Goal: Feedback & Contribution: Leave review/rating

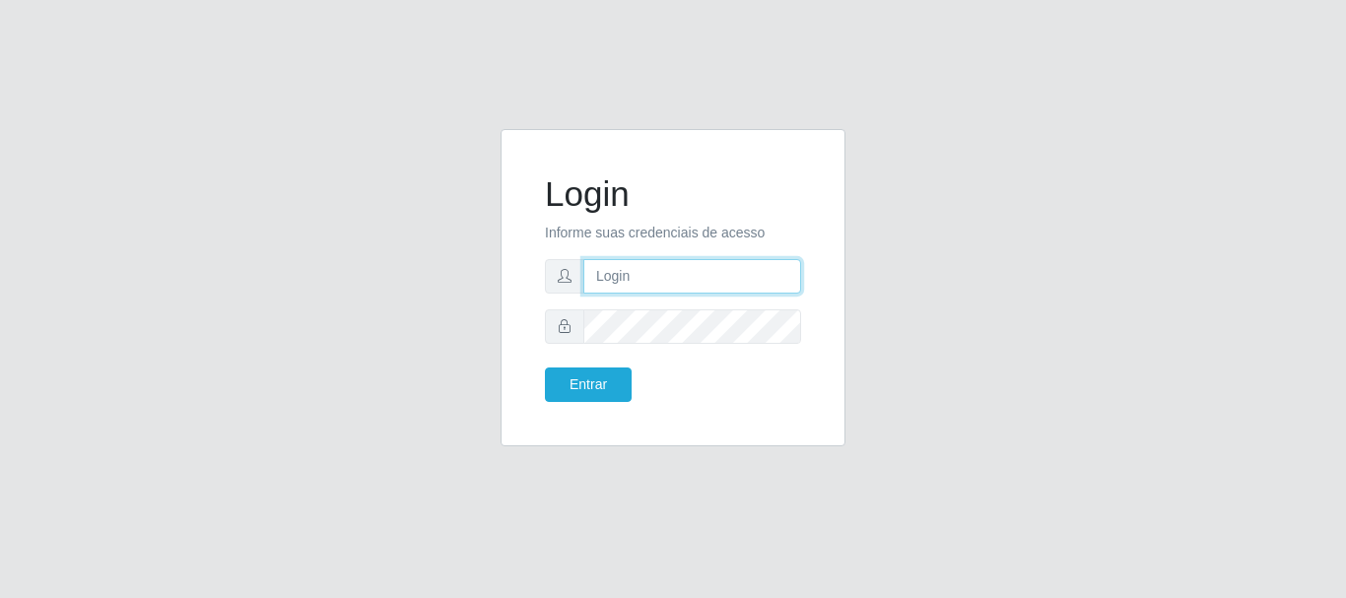
click at [690, 293] on input "text" at bounding box center [692, 276] width 218 height 34
type input "[EMAIL_ADDRESS][DOMAIN_NAME]"
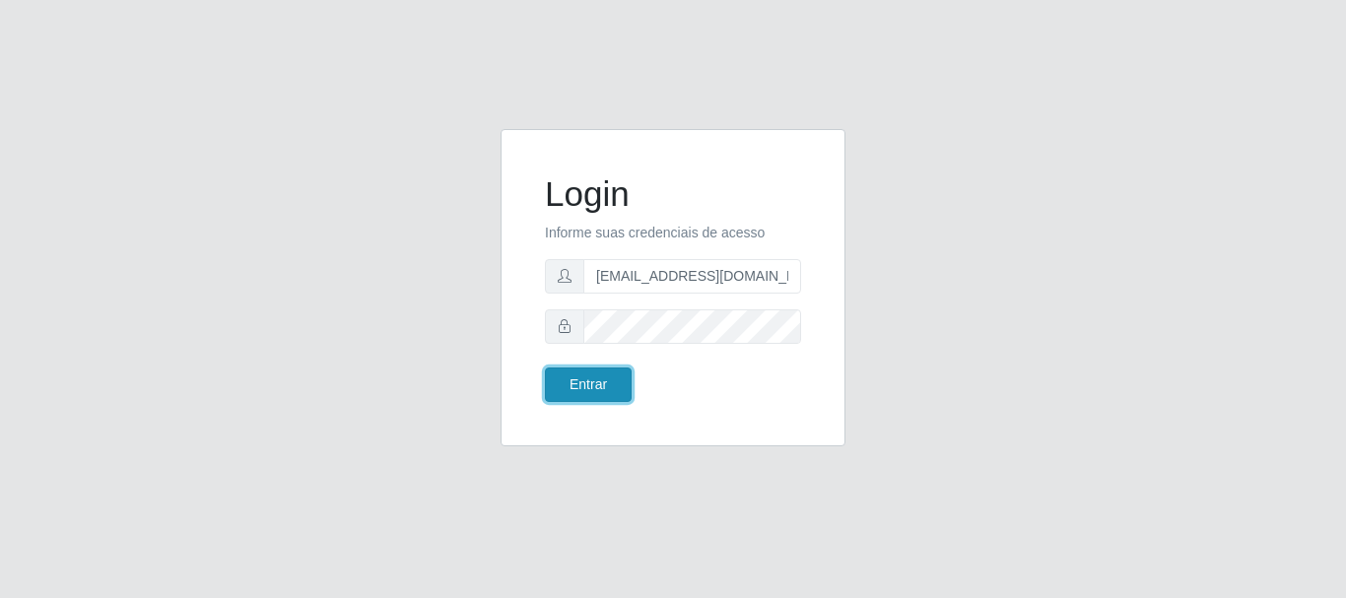
click at [585, 392] on button "Entrar" at bounding box center [588, 384] width 87 height 34
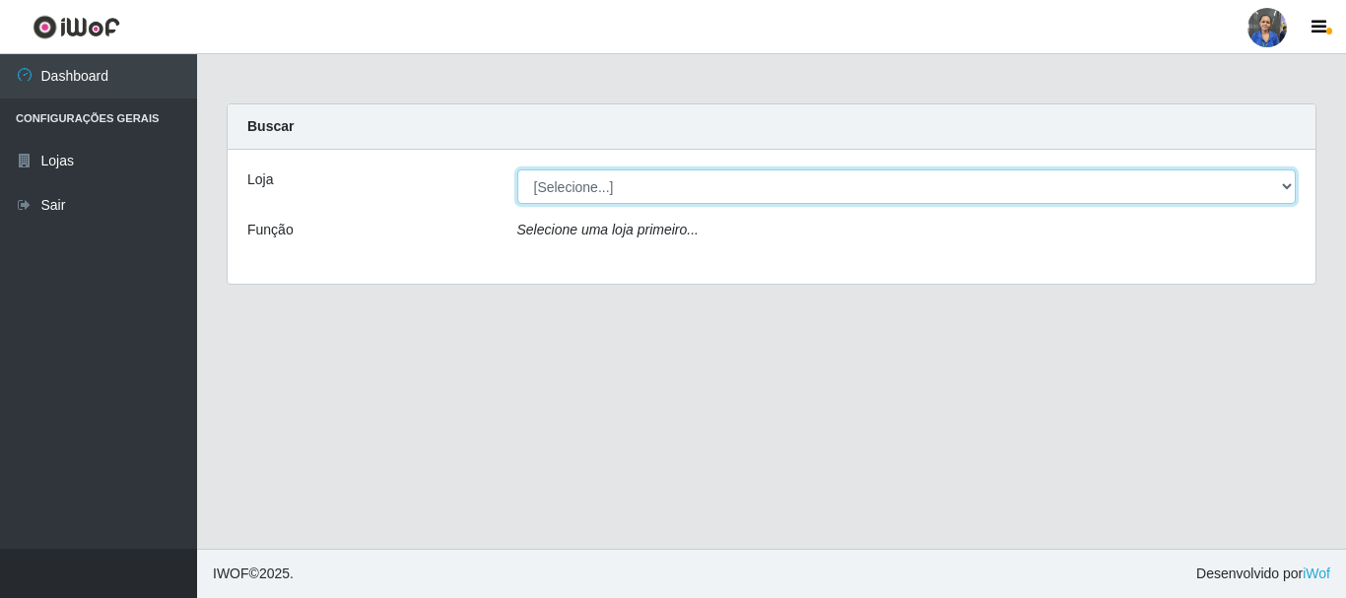
drag, startPoint x: 1081, startPoint y: 192, endPoint x: 1077, endPoint y: 202, distance: 10.6
click at [1081, 192] on select "[Selecione...] SuperFácil Atacado - Rodoviária" at bounding box center [906, 186] width 779 height 34
select select "400"
click at [517, 169] on select "[Selecione...] SuperFácil Atacado - Rodoviária" at bounding box center [906, 186] width 779 height 34
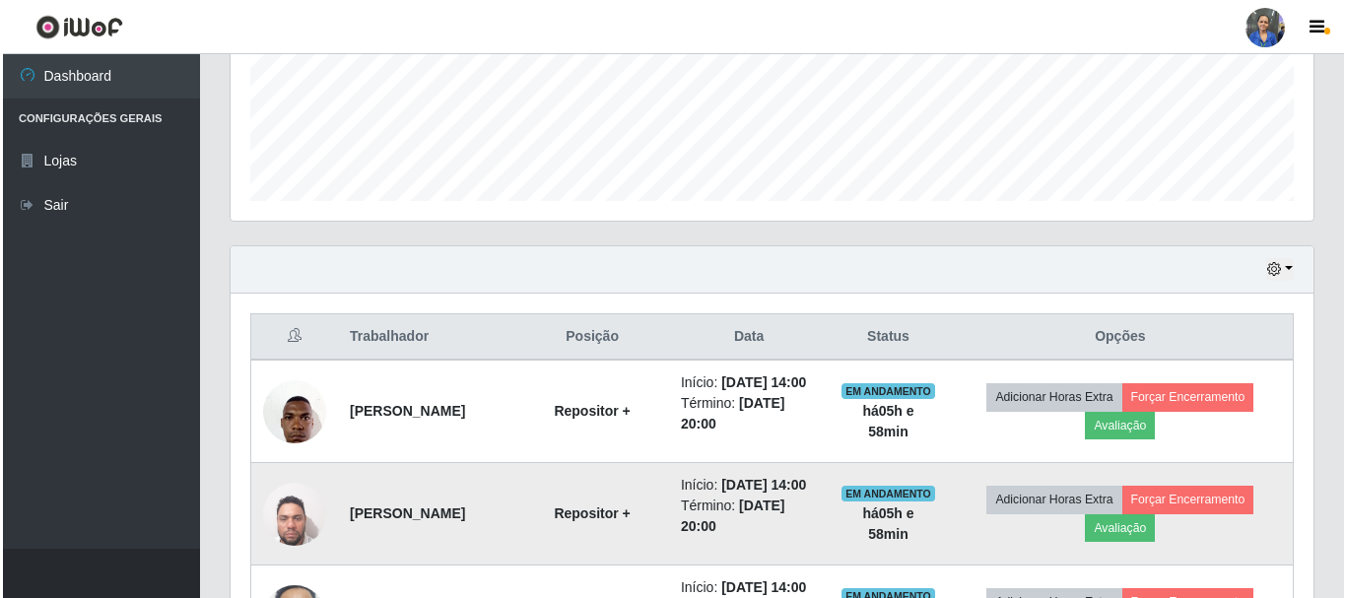
scroll to position [754, 0]
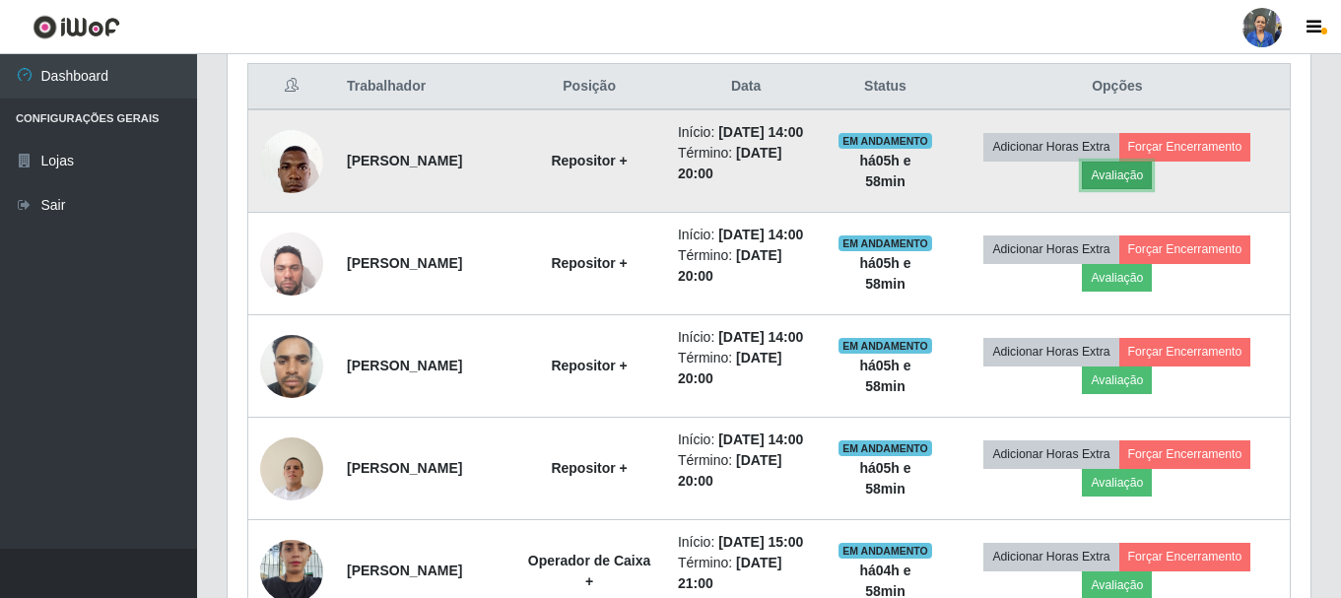
click at [1137, 188] on button "Avaliação" at bounding box center [1117, 176] width 70 height 28
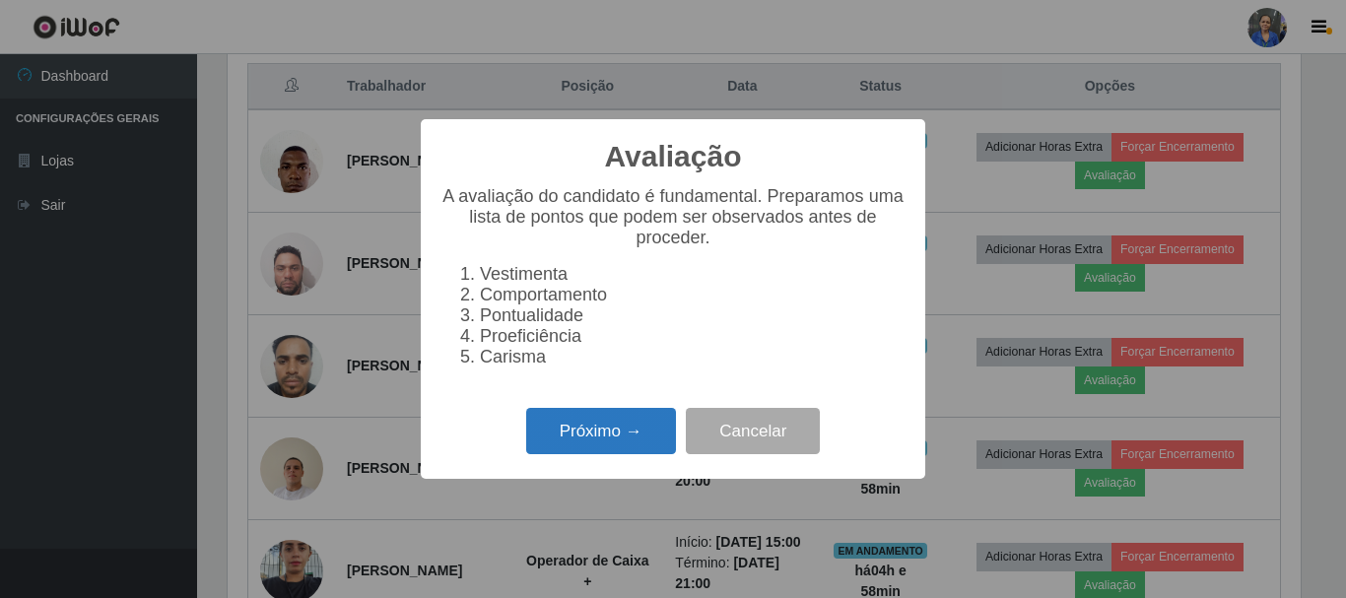
drag, startPoint x: 651, startPoint y: 440, endPoint x: 663, endPoint y: 429, distance: 16.7
click at [663, 429] on button "Próximo →" at bounding box center [601, 431] width 150 height 46
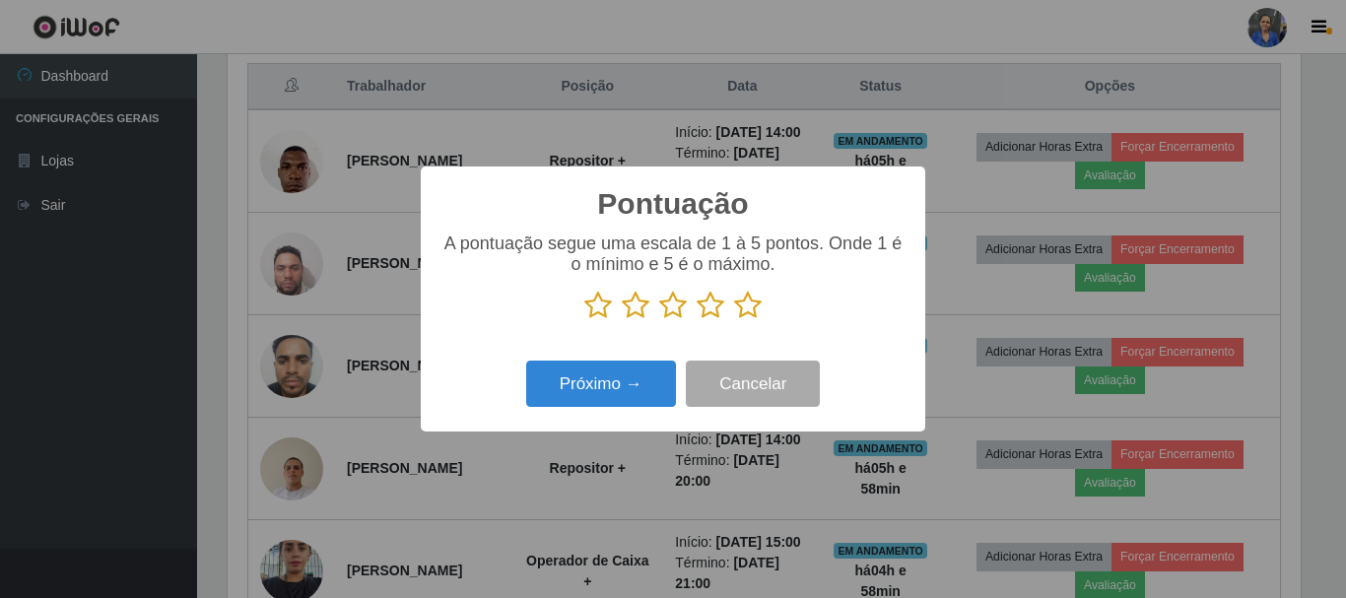
scroll to position [984829, 984165]
drag, startPoint x: 750, startPoint y: 306, endPoint x: 655, endPoint y: 379, distance: 119.4
click at [745, 308] on icon at bounding box center [748, 306] width 28 height 30
click at [734, 320] on input "radio" at bounding box center [734, 320] width 0 height 0
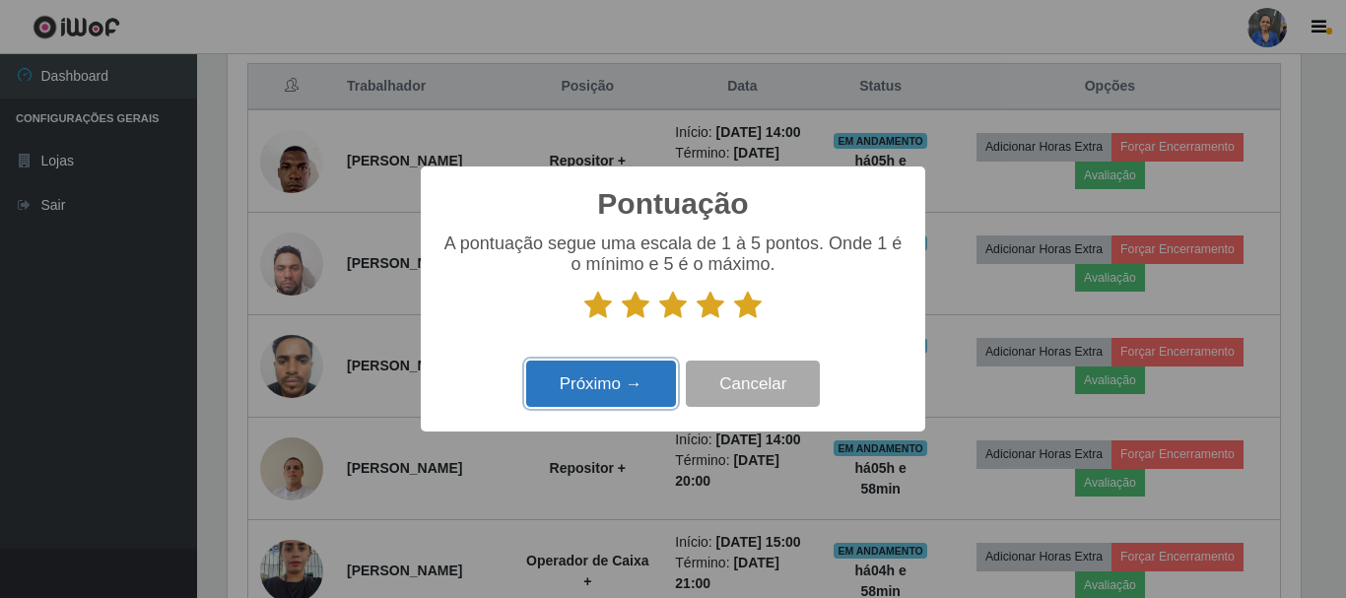
click at [643, 386] on button "Próximo →" at bounding box center [601, 384] width 150 height 46
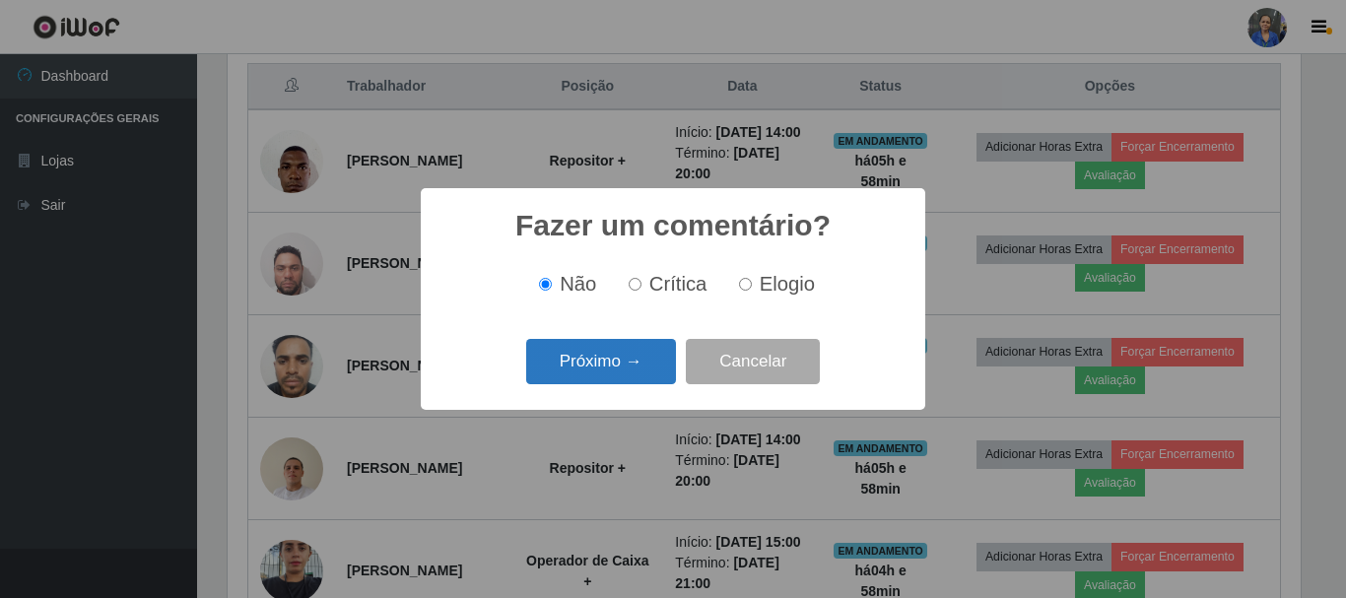
click at [640, 384] on div "Próximo → Cancelar" at bounding box center [672, 361] width 465 height 56
click at [641, 383] on button "Próximo →" at bounding box center [601, 362] width 150 height 46
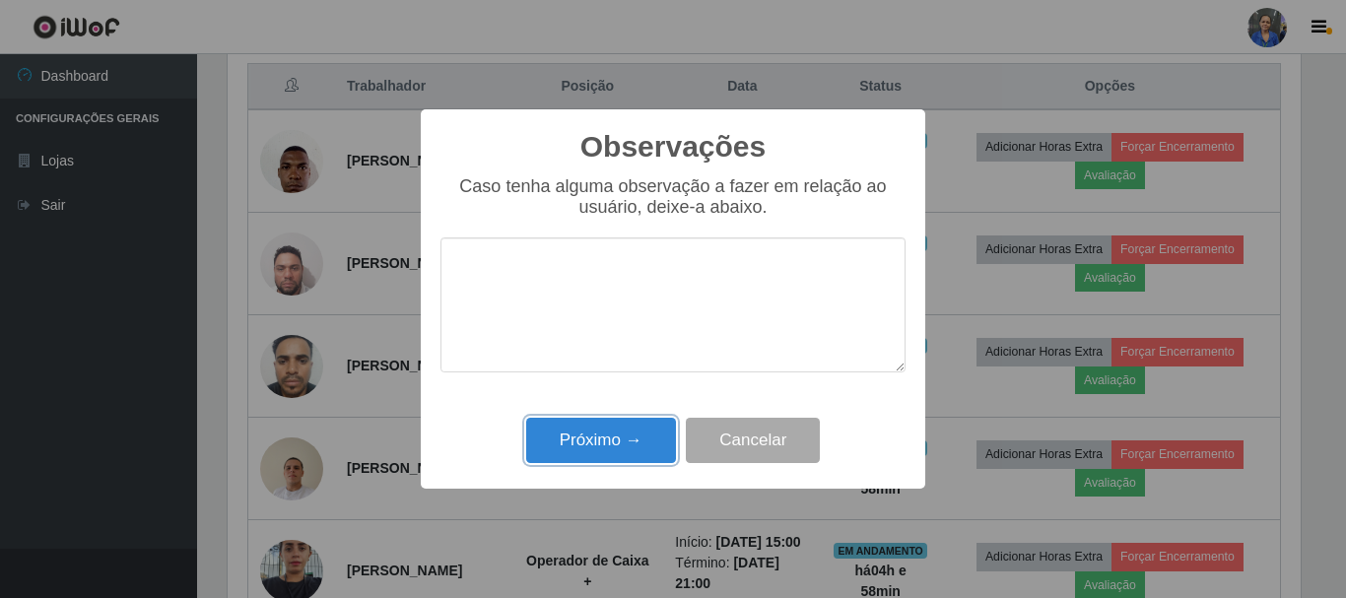
drag, startPoint x: 645, startPoint y: 438, endPoint x: 892, endPoint y: 440, distance: 246.3
click at [648, 439] on button "Próximo →" at bounding box center [601, 441] width 150 height 46
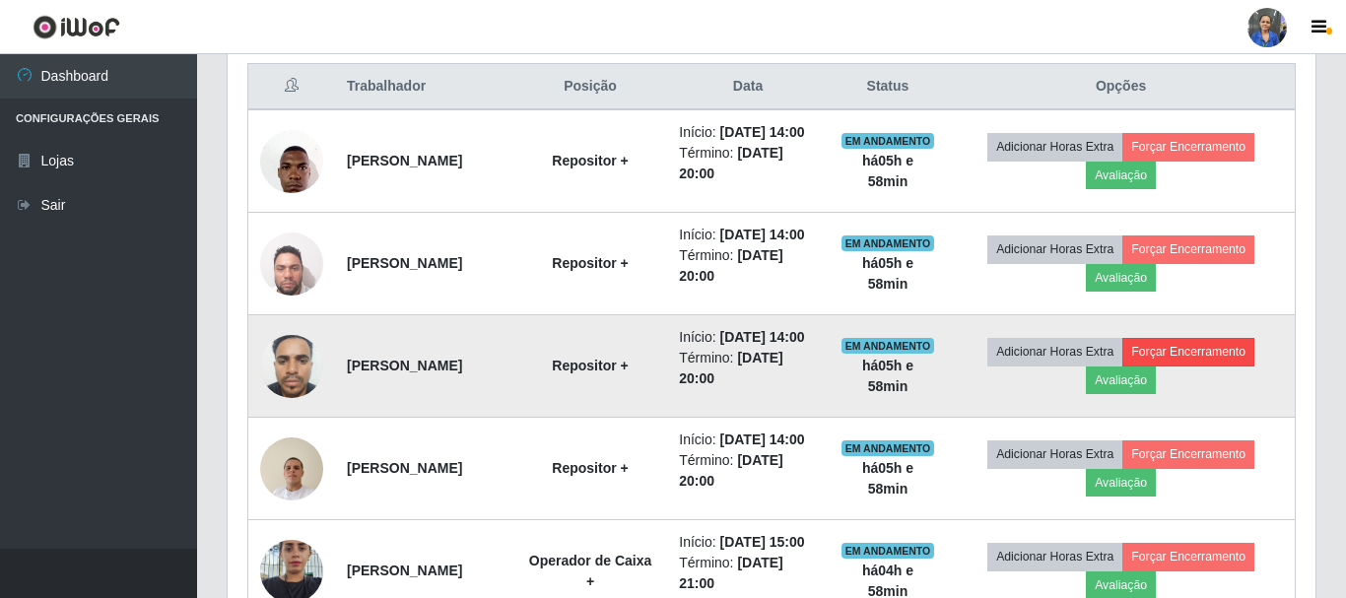
scroll to position [409, 1083]
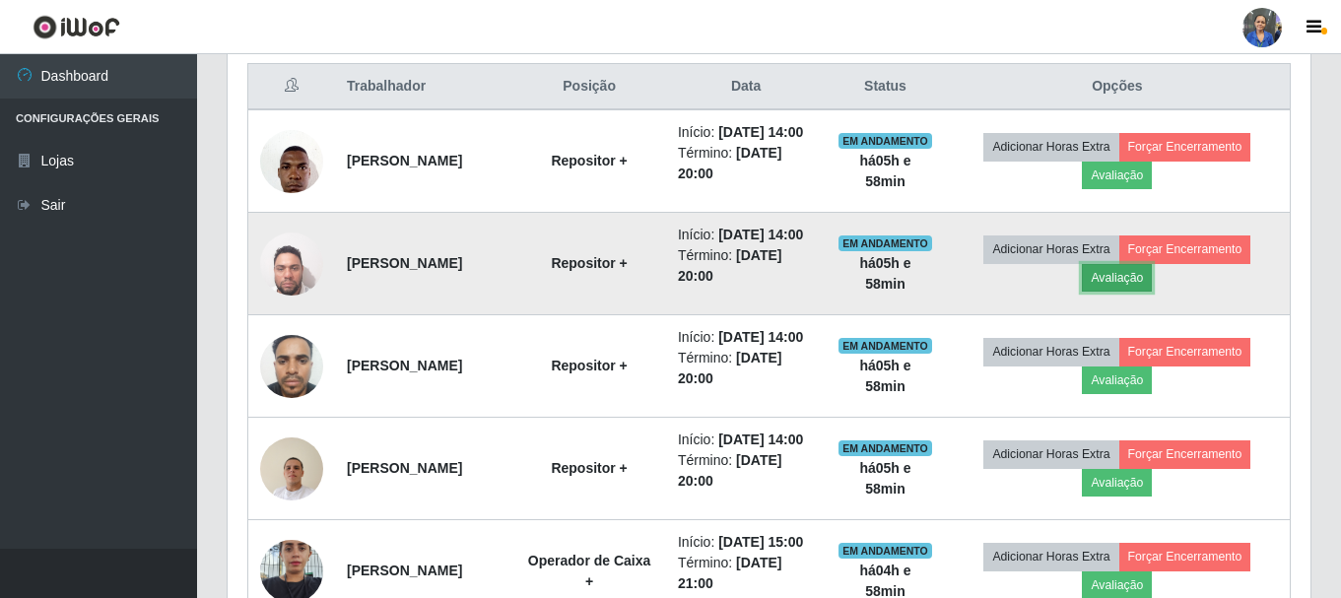
click at [1130, 292] on button "Avaliação" at bounding box center [1117, 278] width 70 height 28
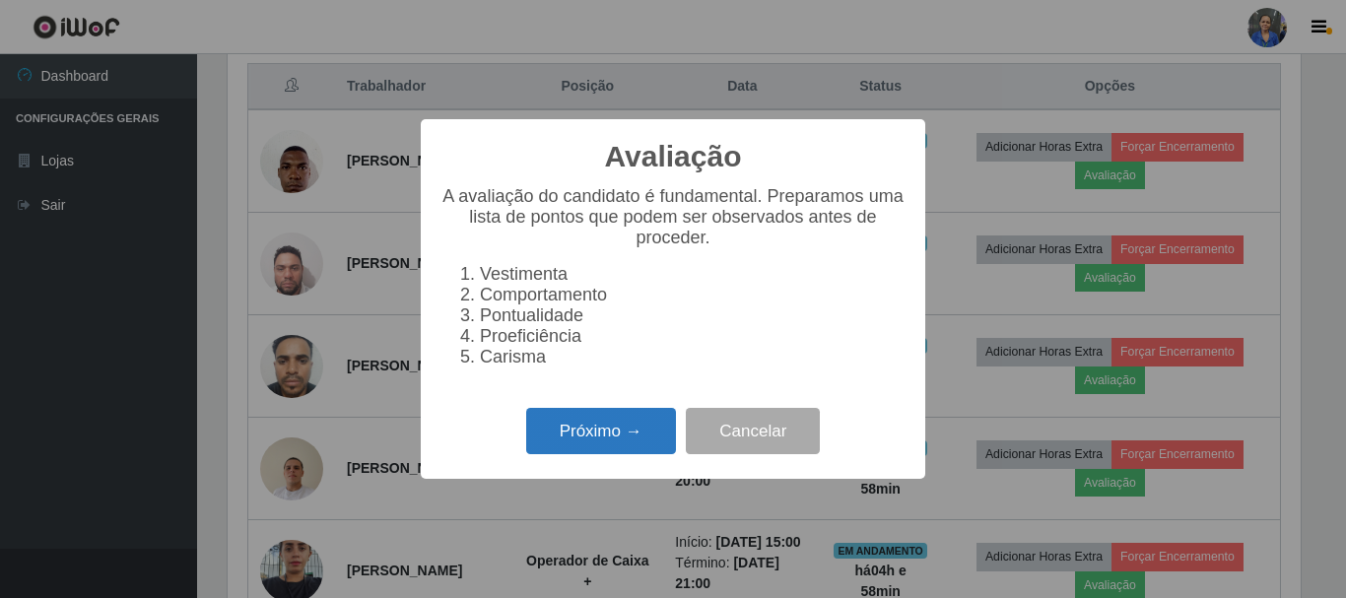
click at [639, 441] on button "Próximo →" at bounding box center [601, 431] width 150 height 46
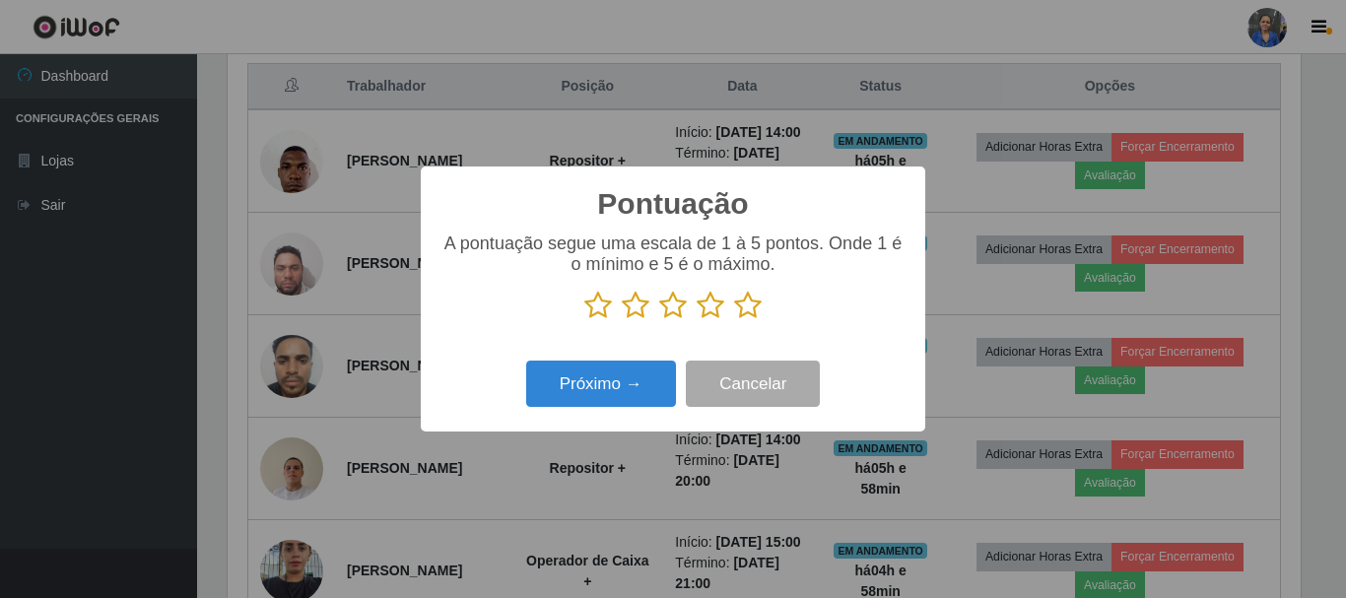
drag, startPoint x: 752, startPoint y: 306, endPoint x: 717, endPoint y: 328, distance: 40.7
click at [746, 307] on icon at bounding box center [748, 306] width 28 height 30
click at [734, 320] on input "radio" at bounding box center [734, 320] width 0 height 0
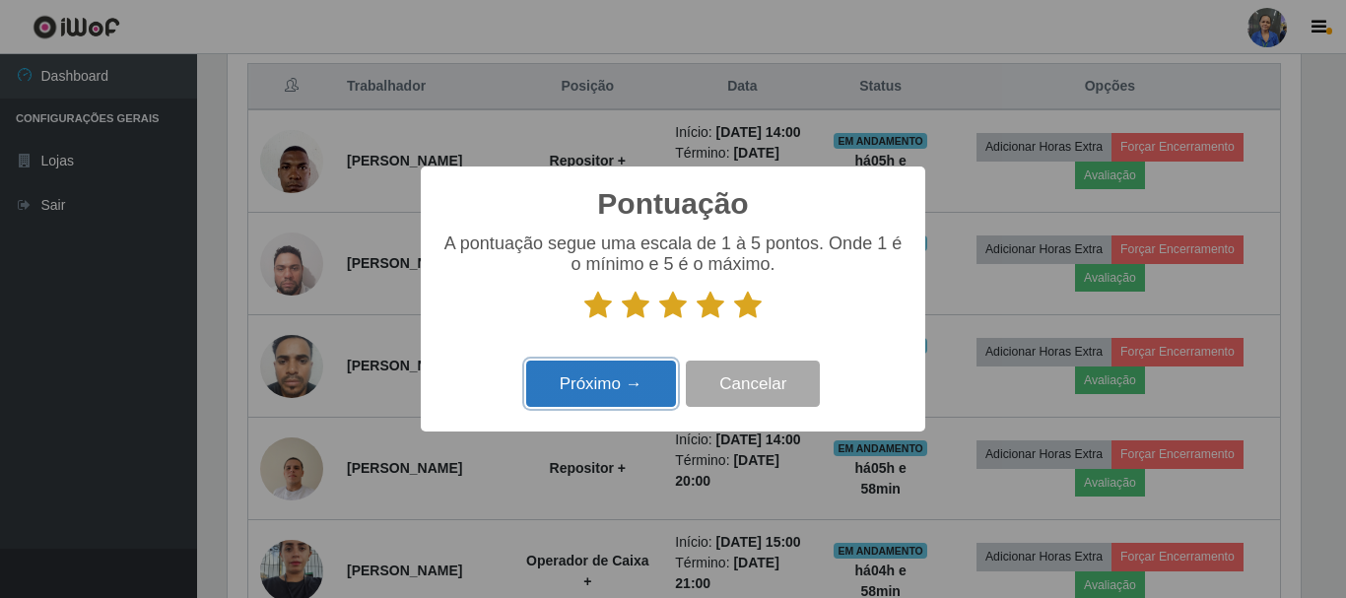
click at [622, 371] on button "Próximo →" at bounding box center [601, 384] width 150 height 46
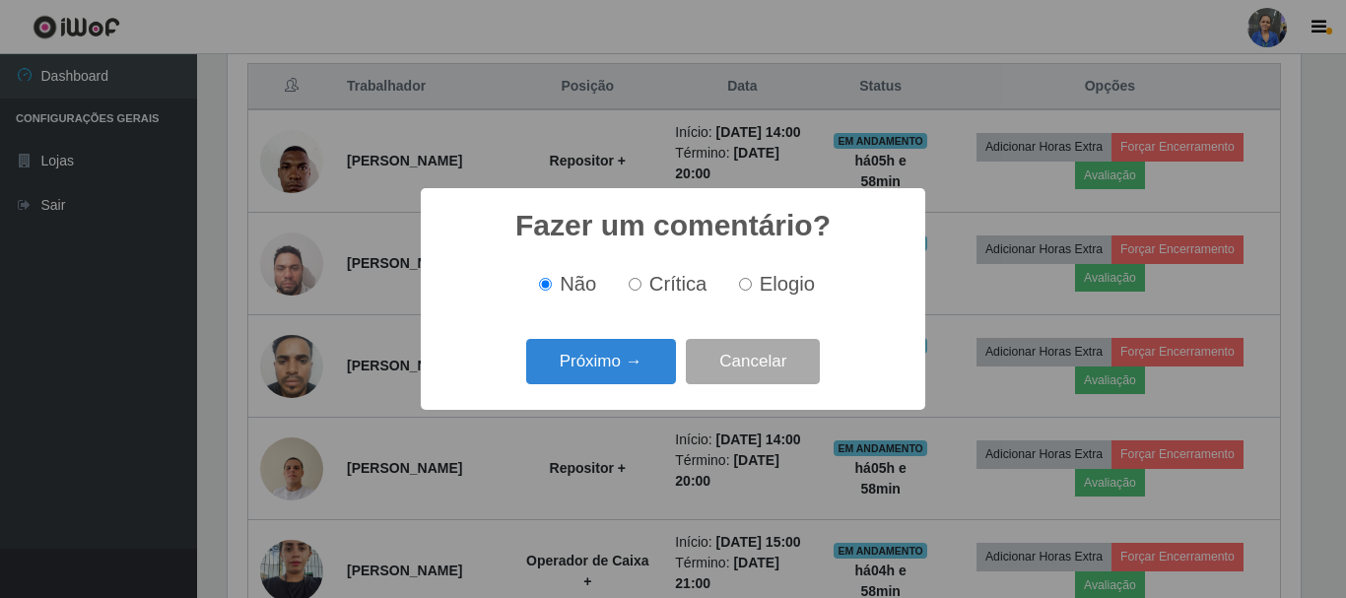
click at [619, 375] on button "Próximo →" at bounding box center [601, 362] width 150 height 46
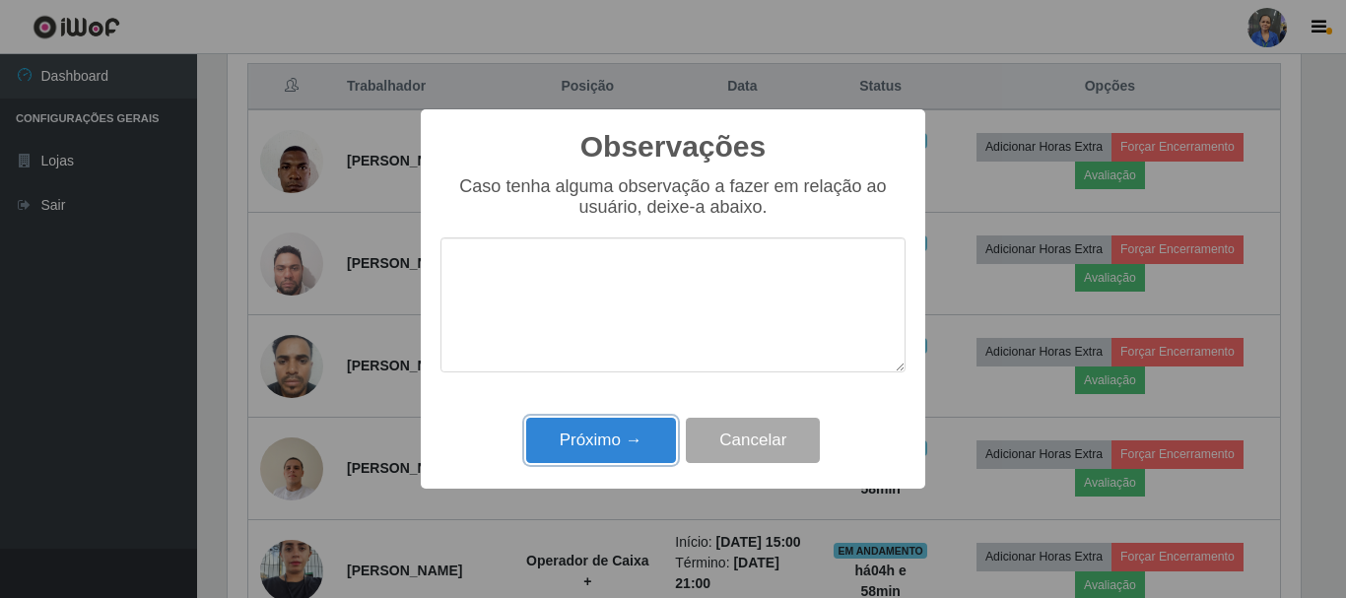
drag, startPoint x: 630, startPoint y: 440, endPoint x: 1145, endPoint y: 473, distance: 516.3
click at [647, 443] on button "Próximo →" at bounding box center [601, 441] width 150 height 46
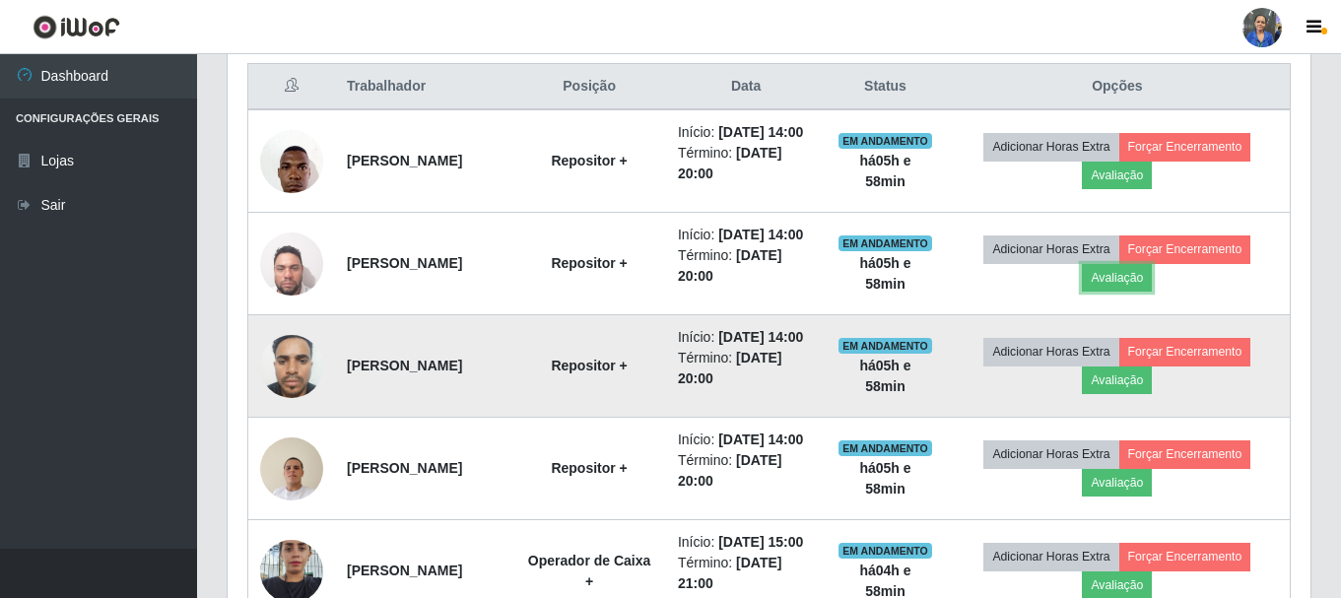
scroll to position [409, 1083]
click at [1130, 394] on button "Avaliação" at bounding box center [1117, 381] width 70 height 28
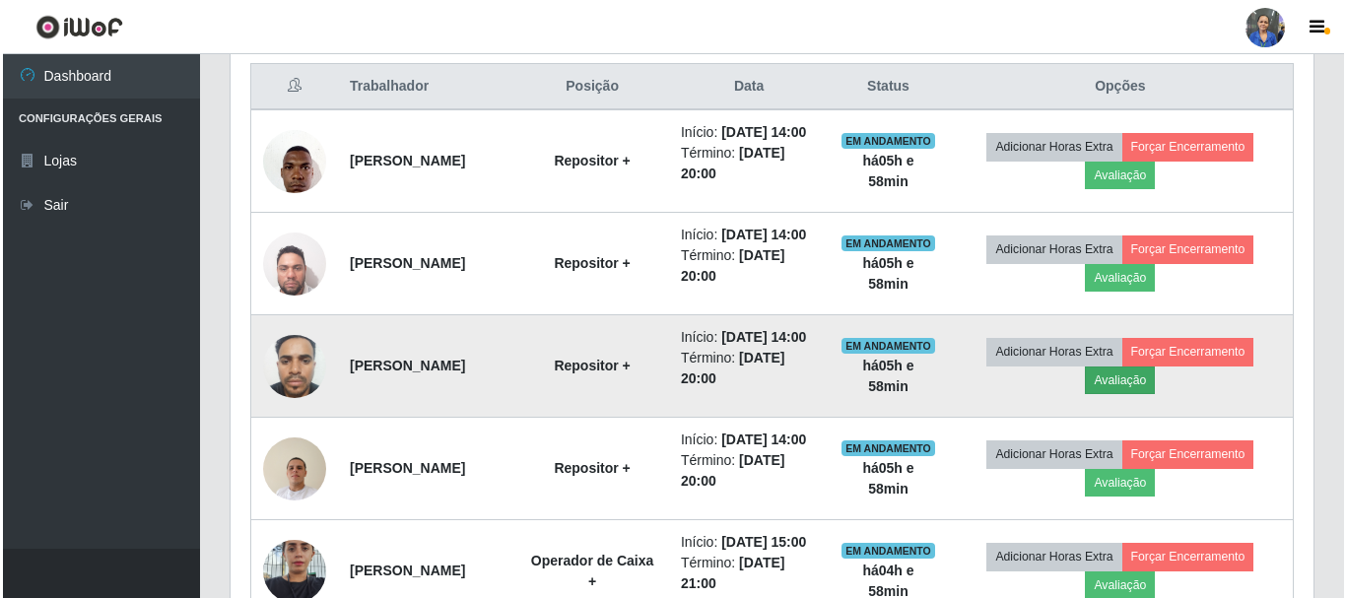
scroll to position [409, 1073]
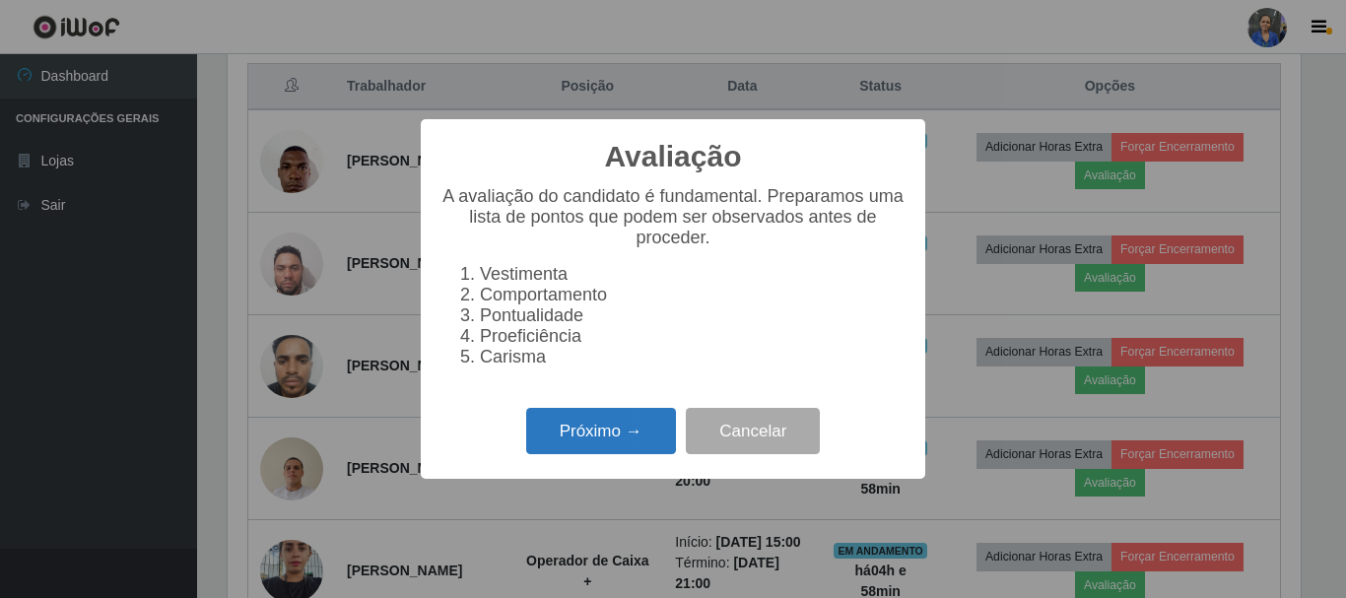
click at [666, 422] on button "Próximo →" at bounding box center [601, 431] width 150 height 46
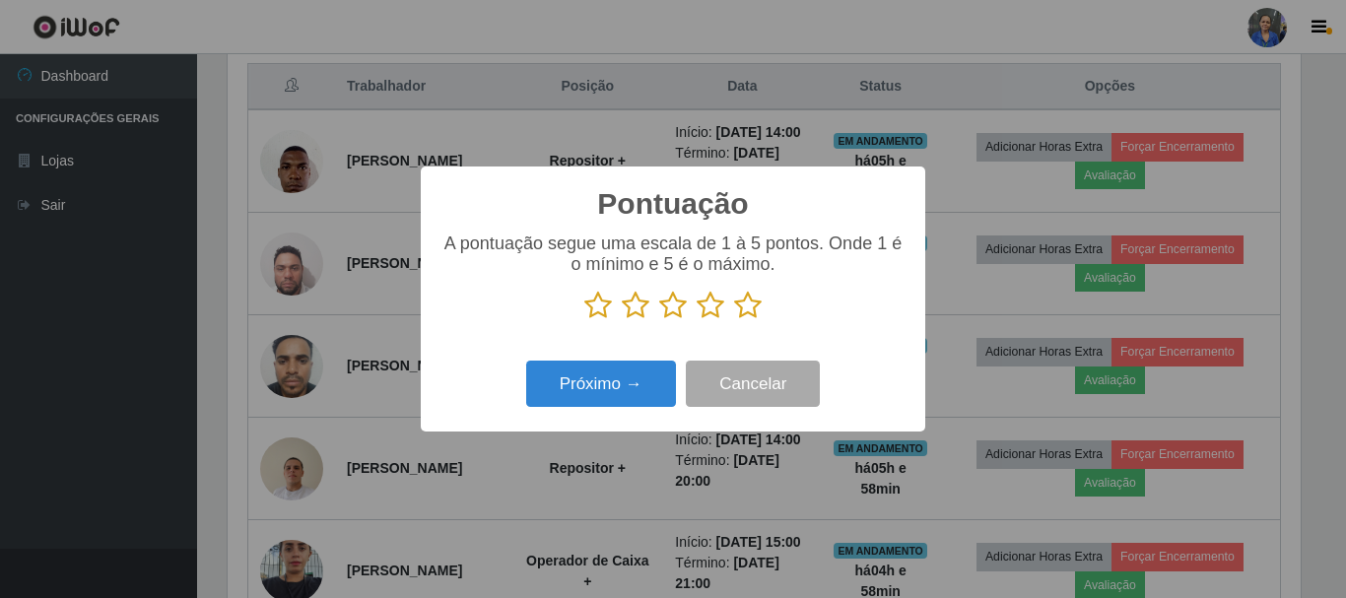
scroll to position [984829, 984165]
drag, startPoint x: 749, startPoint y: 316, endPoint x: 736, endPoint y: 325, distance: 15.6
click at [736, 325] on div "A pontuação segue uma escala de 1 à 5 pontos. Onde 1 é o mínimo e 5 é o máximo." at bounding box center [672, 285] width 465 height 102
click at [618, 371] on button "Próximo →" at bounding box center [601, 384] width 150 height 46
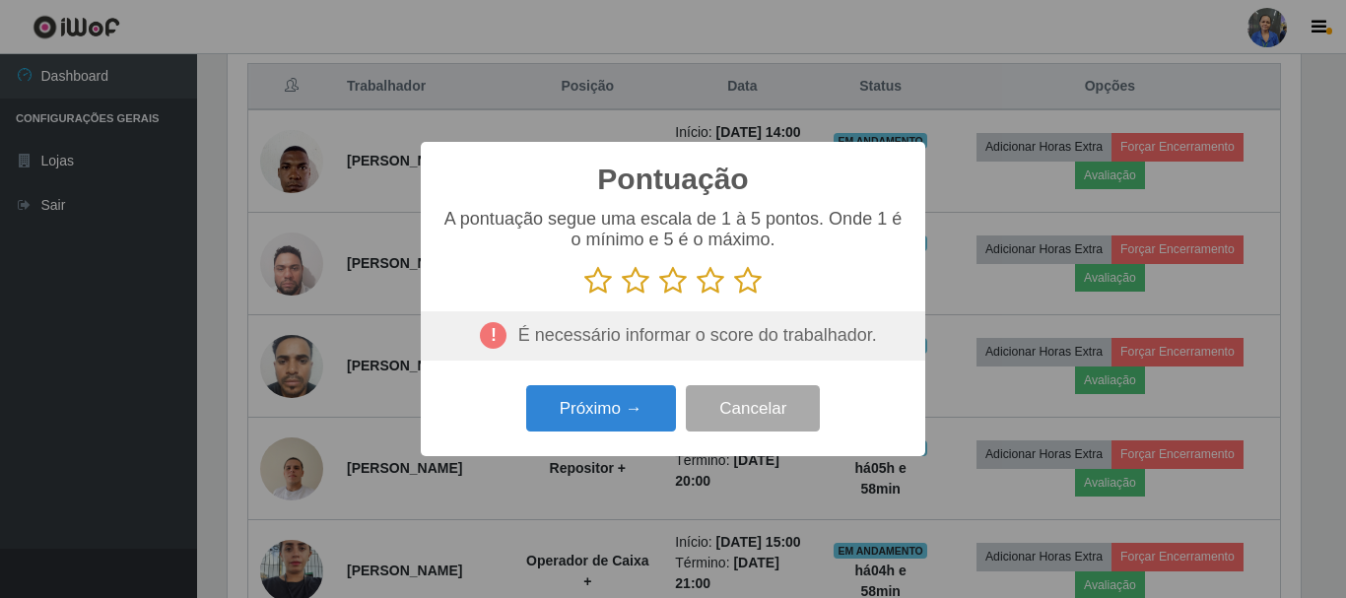
click at [742, 288] on icon at bounding box center [748, 281] width 28 height 30
click at [734, 296] on input "radio" at bounding box center [734, 296] width 0 height 0
click at [662, 287] on icon at bounding box center [673, 281] width 28 height 30
click at [659, 296] on input "radio" at bounding box center [659, 296] width 0 height 0
drag, startPoint x: 642, startPoint y: 291, endPoint x: 636, endPoint y: 341, distance: 50.6
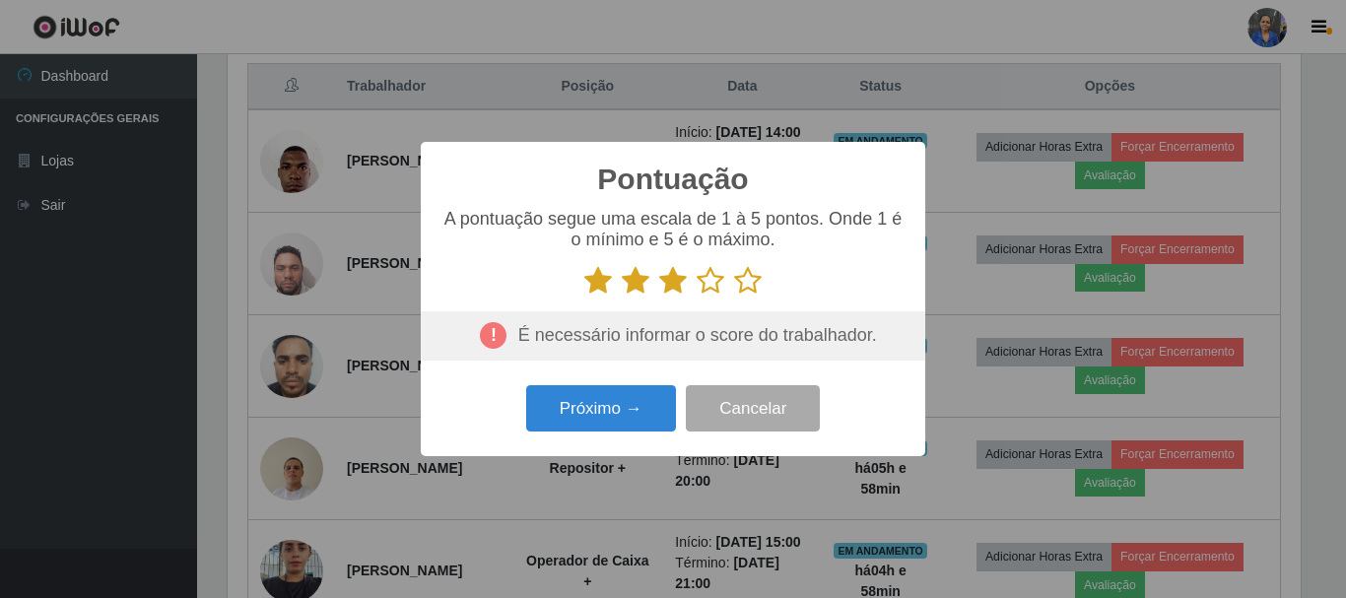
click at [641, 291] on icon at bounding box center [636, 281] width 28 height 30
click at [622, 296] on input "radio" at bounding box center [622, 296] width 0 height 0
click at [633, 397] on button "Próximo →" at bounding box center [601, 408] width 150 height 46
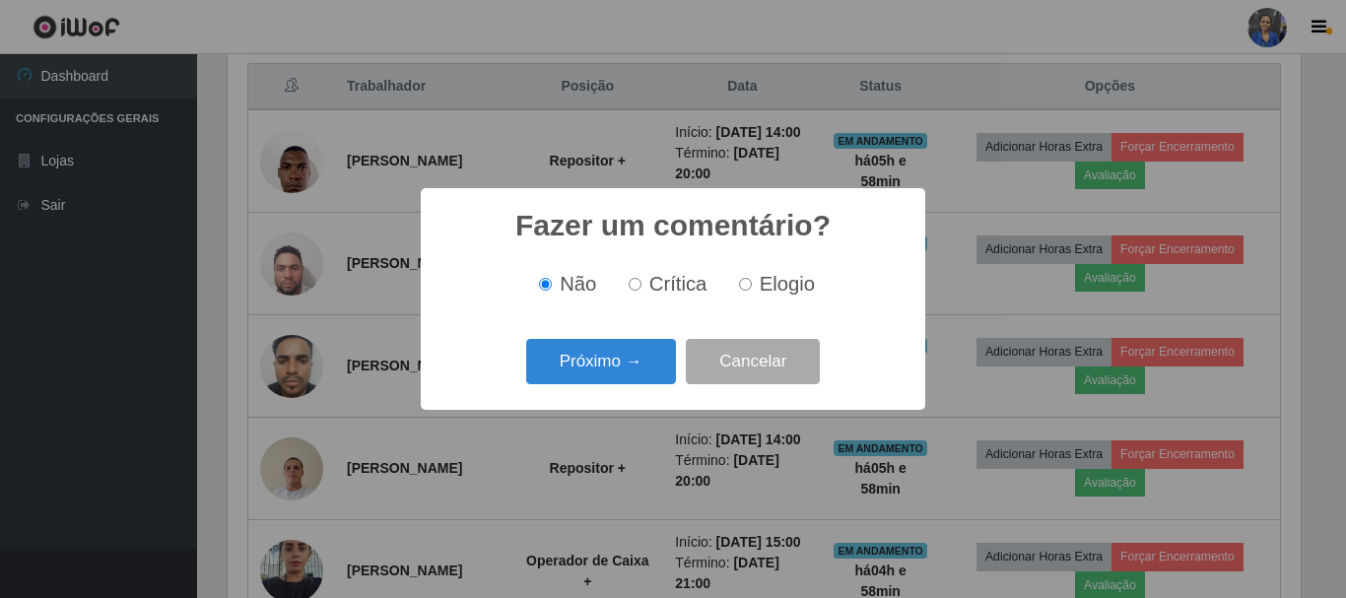
click at [690, 294] on span "Crítica" at bounding box center [678, 284] width 58 height 22
click at [641, 291] on input "Crítica" at bounding box center [635, 284] width 13 height 13
radio input "true"
click at [614, 346] on button "Próximo →" at bounding box center [601, 362] width 150 height 46
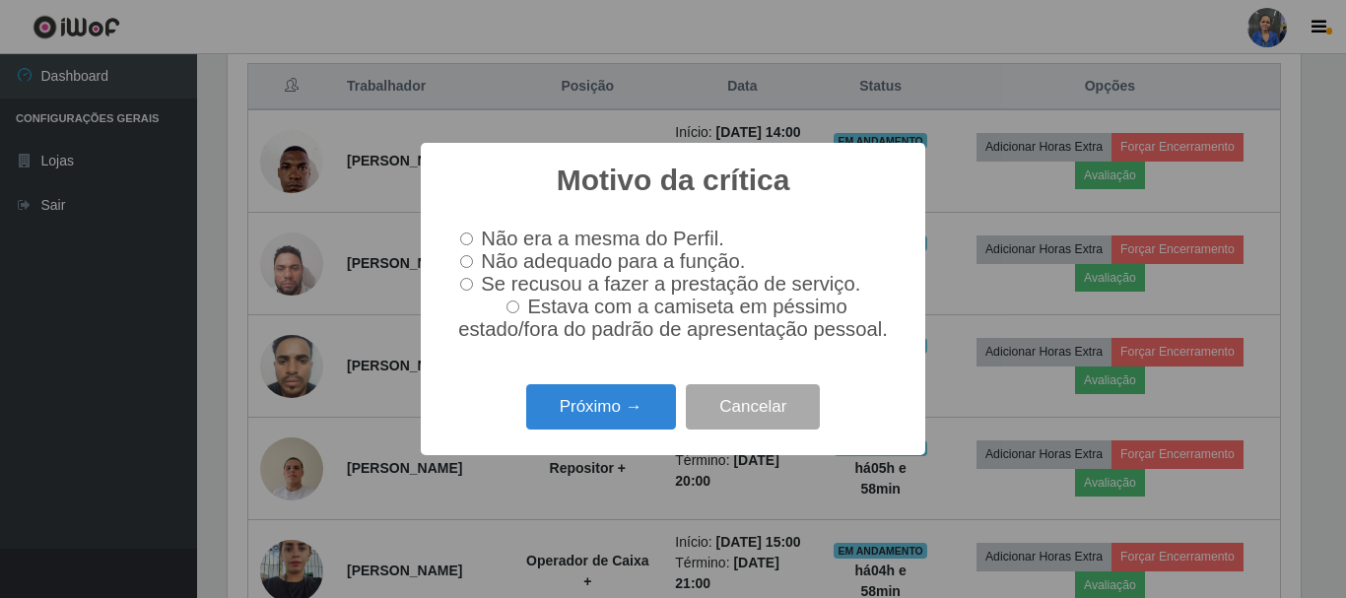
click at [475, 258] on label "Não adequado para a função." at bounding box center [598, 261] width 293 height 23
click at [473, 258] on input "Não adequado para a função." at bounding box center [466, 261] width 13 height 13
radio input "true"
click at [608, 406] on button "Próximo →" at bounding box center [601, 407] width 150 height 46
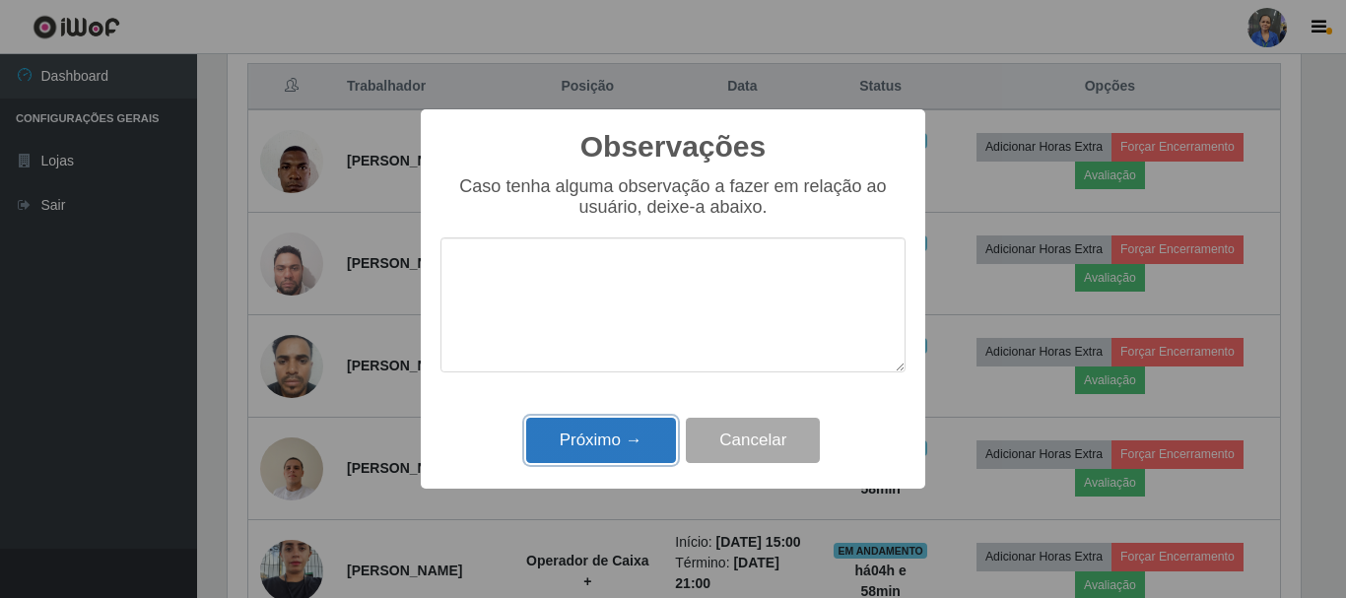
drag, startPoint x: 658, startPoint y: 443, endPoint x: 753, endPoint y: 428, distance: 95.9
click at [657, 444] on button "Próximo →" at bounding box center [601, 441] width 150 height 46
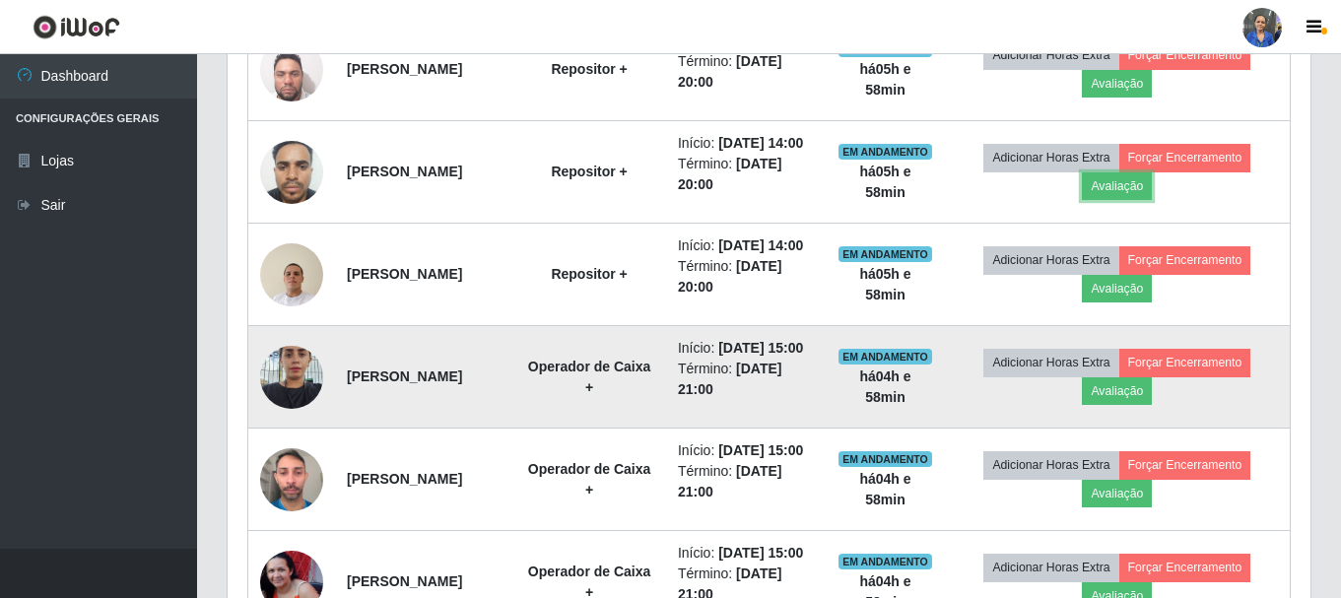
scroll to position [951, 0]
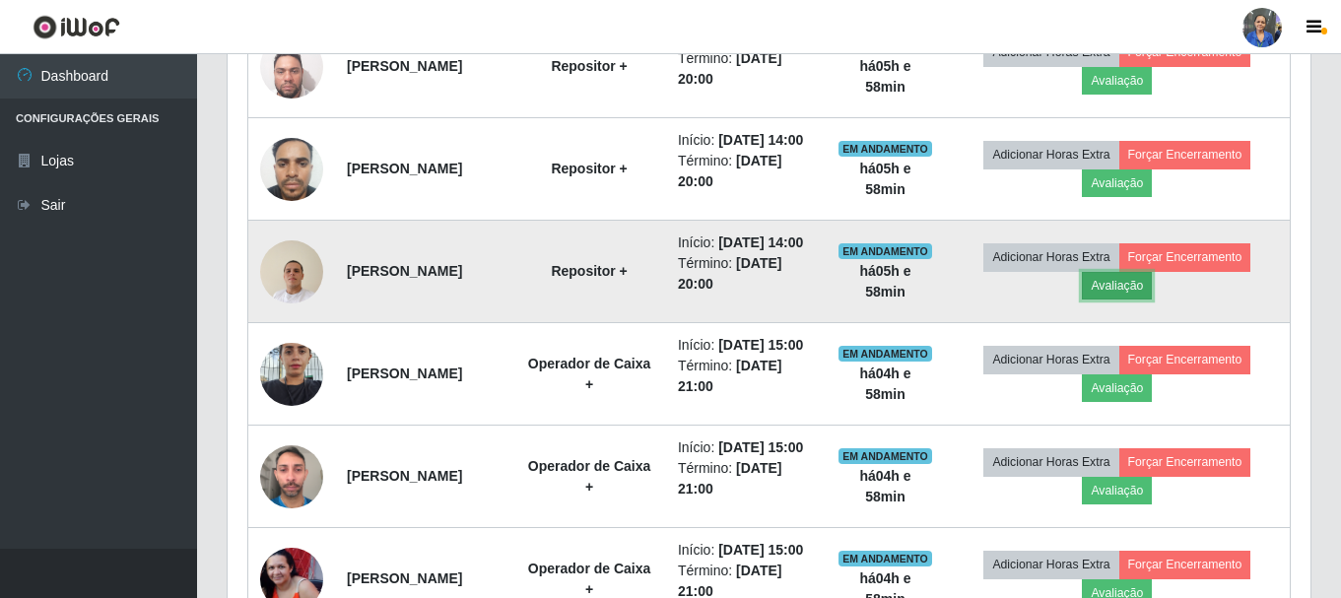
click at [1116, 300] on button "Avaliação" at bounding box center [1117, 286] width 70 height 28
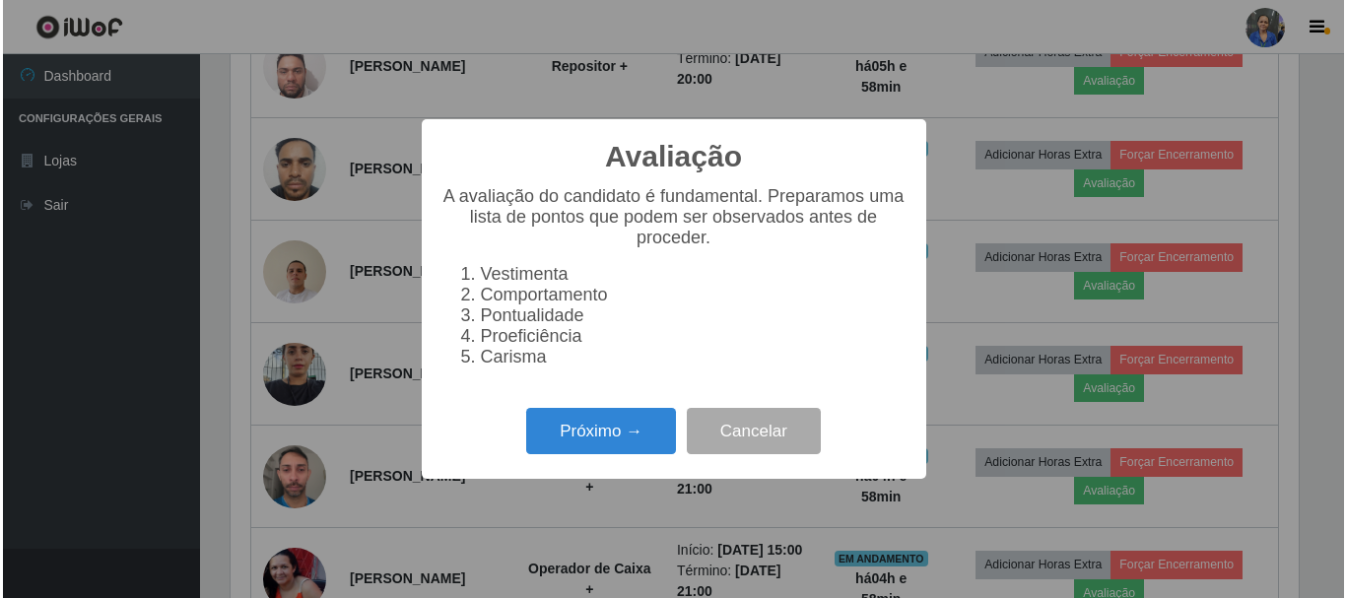
scroll to position [409, 1073]
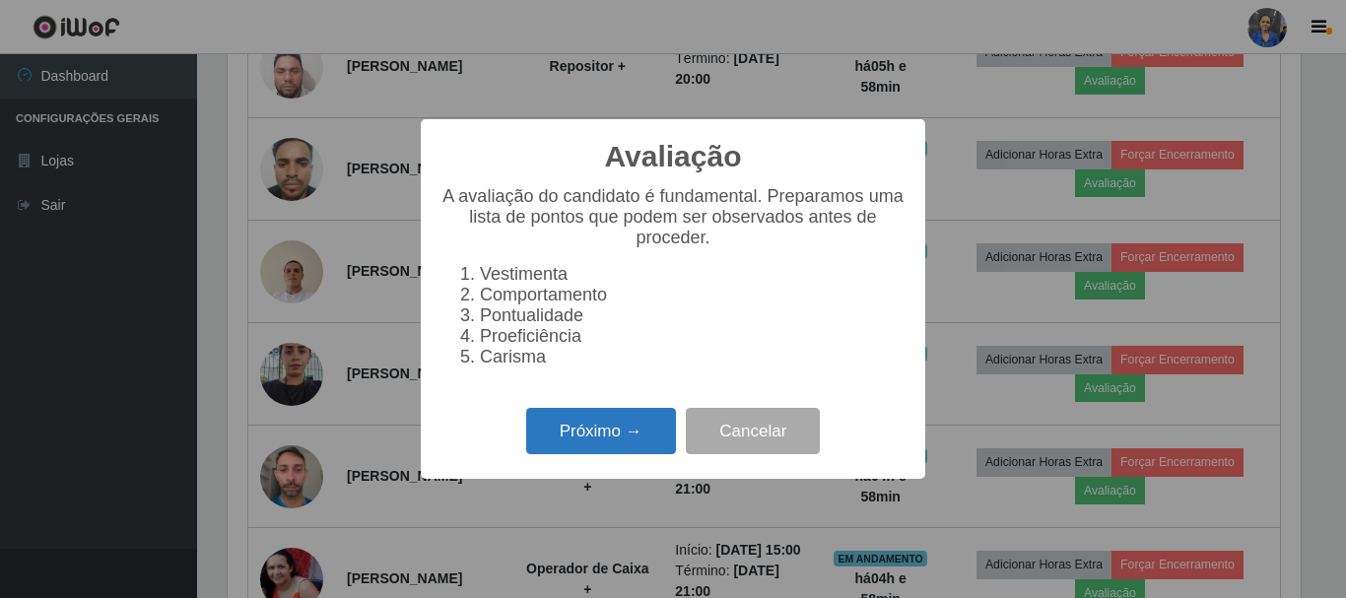
click at [616, 454] on button "Próximo →" at bounding box center [601, 431] width 150 height 46
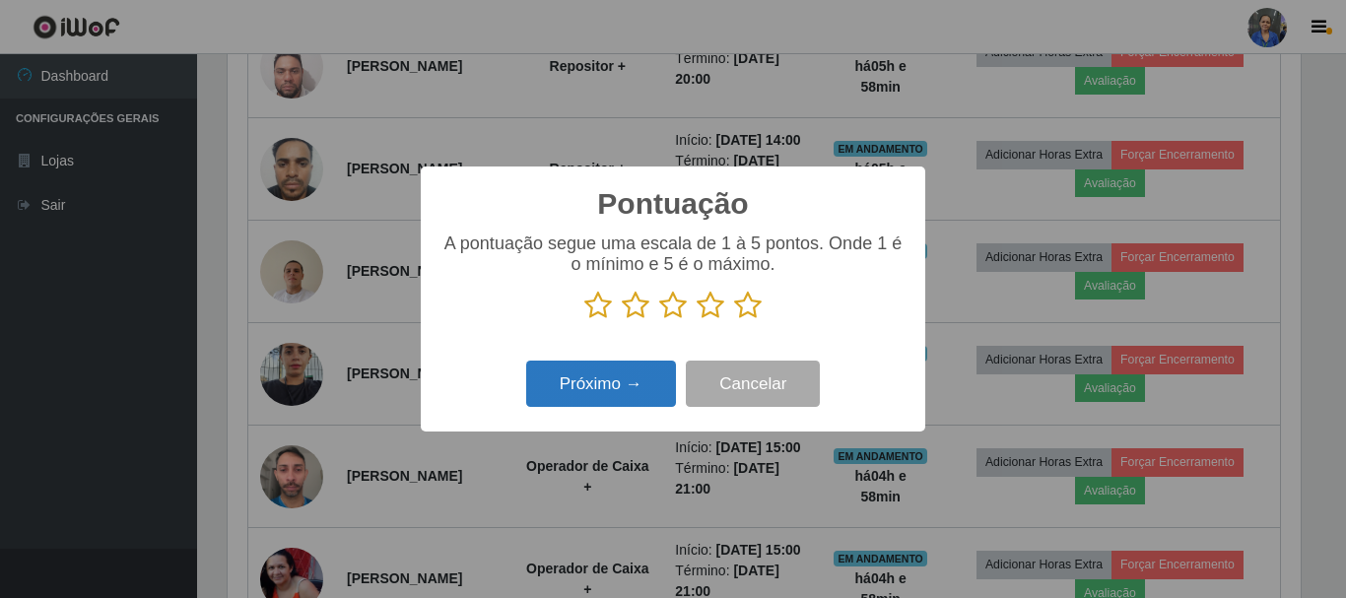
scroll to position [984829, 984165]
drag, startPoint x: 741, startPoint y: 303, endPoint x: 607, endPoint y: 366, distance: 147.7
click at [732, 307] on p at bounding box center [672, 306] width 465 height 30
click at [607, 367] on button "Próximo →" at bounding box center [601, 384] width 150 height 46
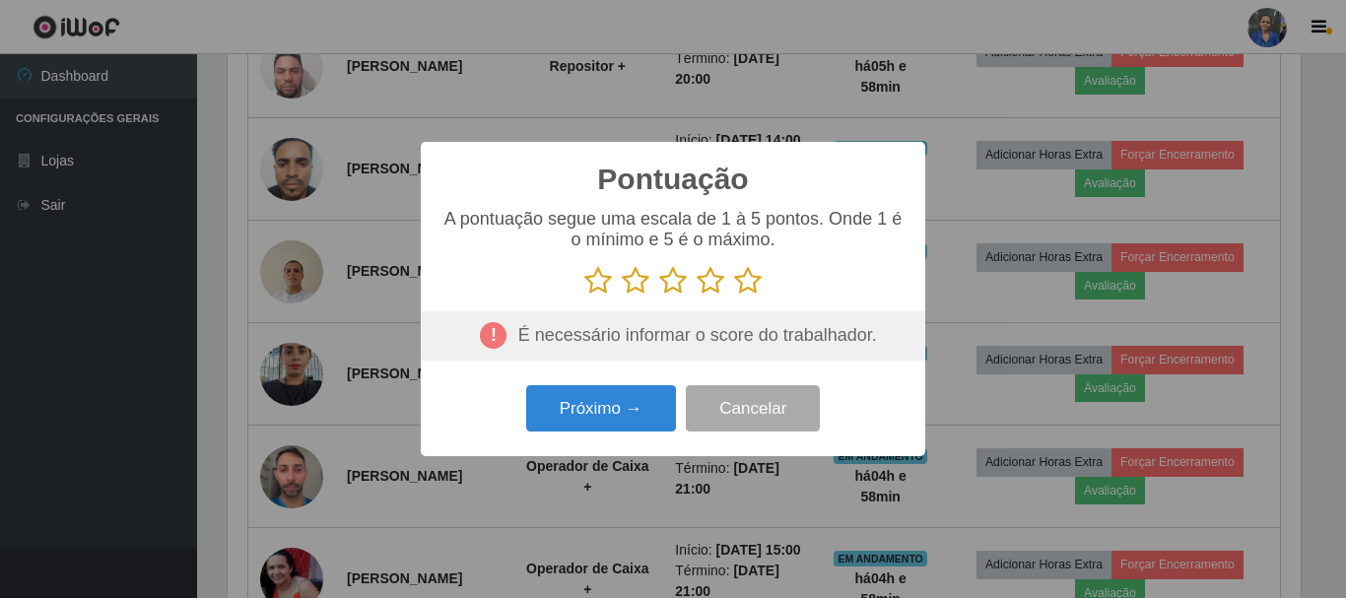
drag, startPoint x: 747, startPoint y: 284, endPoint x: 735, endPoint y: 291, distance: 13.7
click at [747, 285] on icon at bounding box center [748, 281] width 28 height 30
click at [734, 296] on input "radio" at bounding box center [734, 296] width 0 height 0
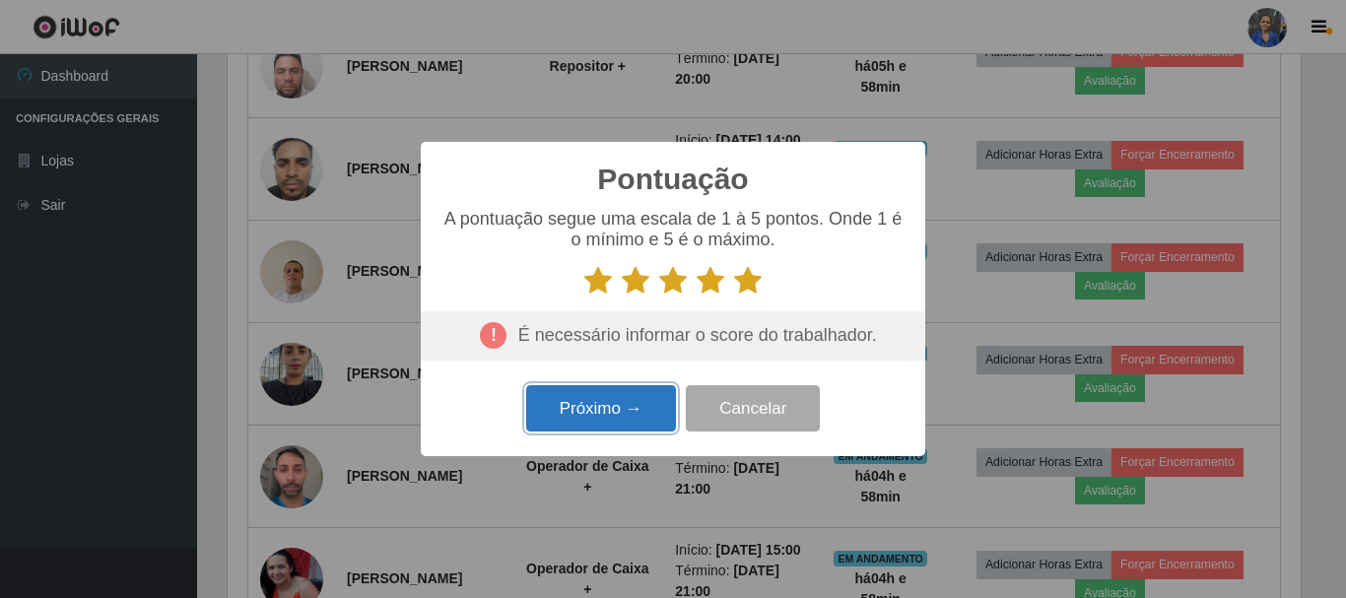
click at [616, 415] on button "Próximo →" at bounding box center [601, 408] width 150 height 46
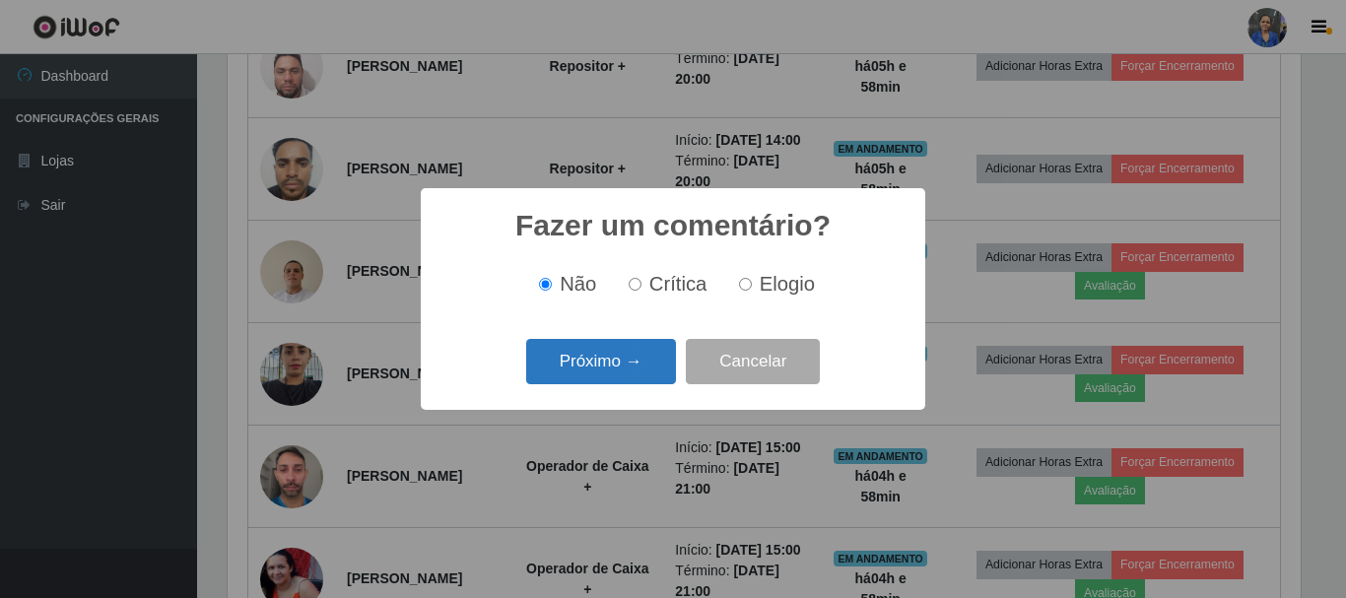
click at [605, 381] on button "Próximo →" at bounding box center [601, 362] width 150 height 46
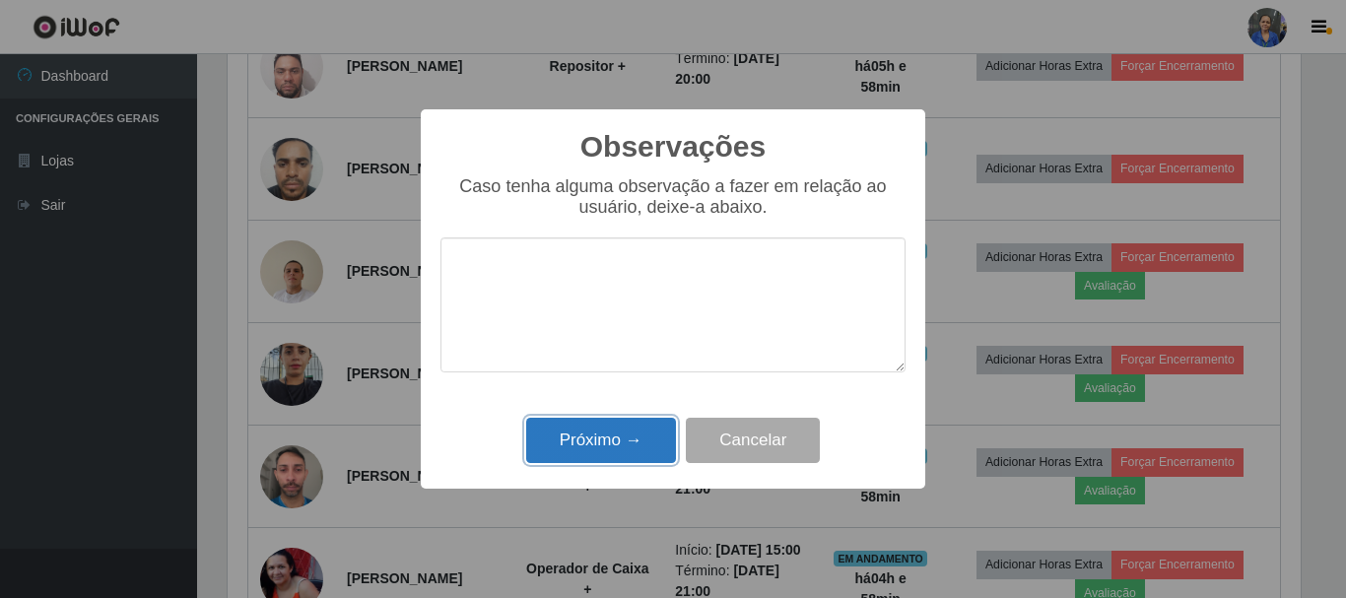
click at [608, 440] on button "Próximo →" at bounding box center [601, 441] width 150 height 46
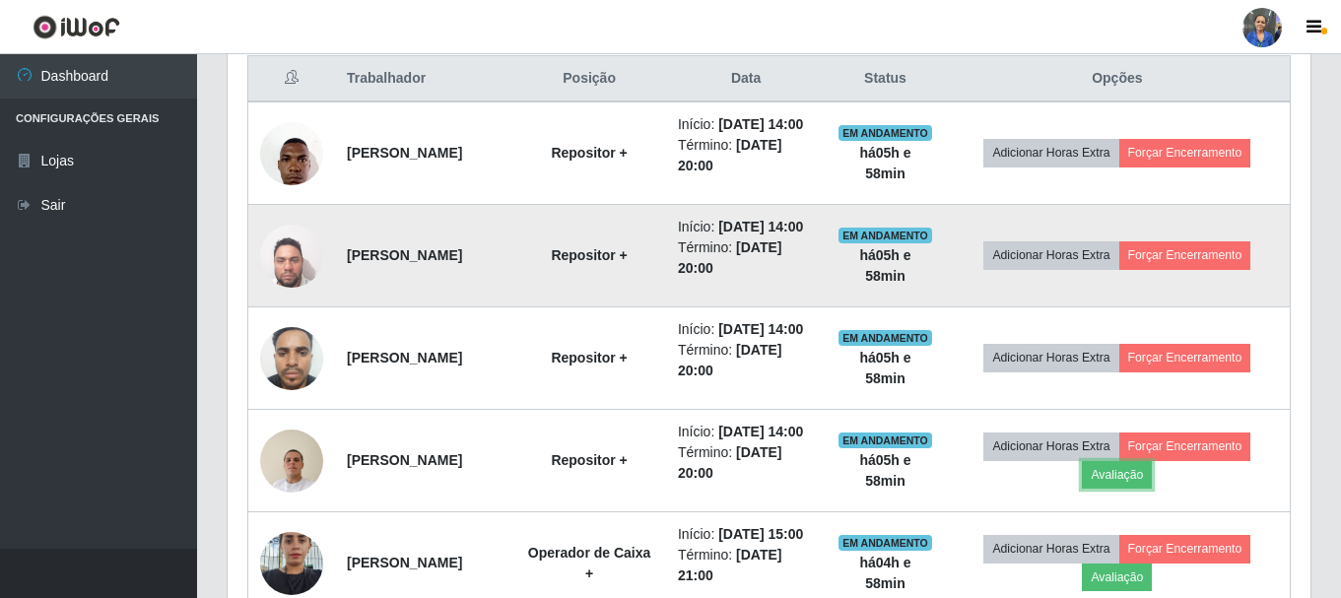
scroll to position [754, 0]
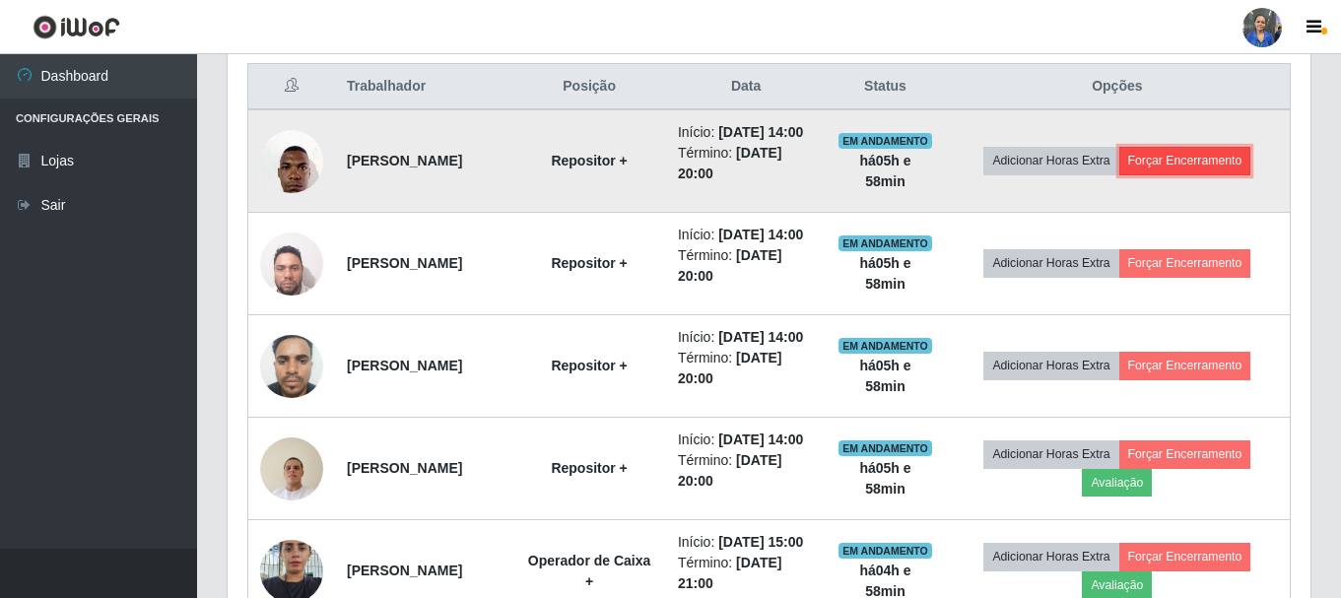
click at [1200, 166] on button "Forçar Encerramento" at bounding box center [1185, 161] width 132 height 28
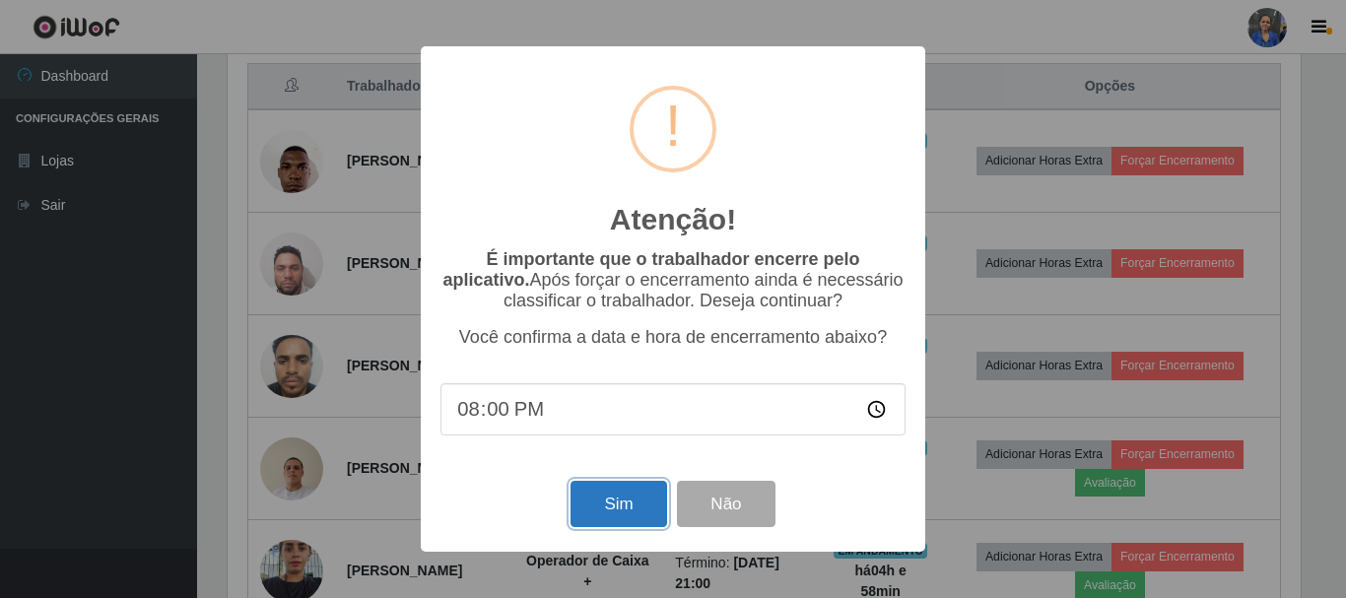
click at [610, 492] on button "Sim" at bounding box center [618, 504] width 96 height 46
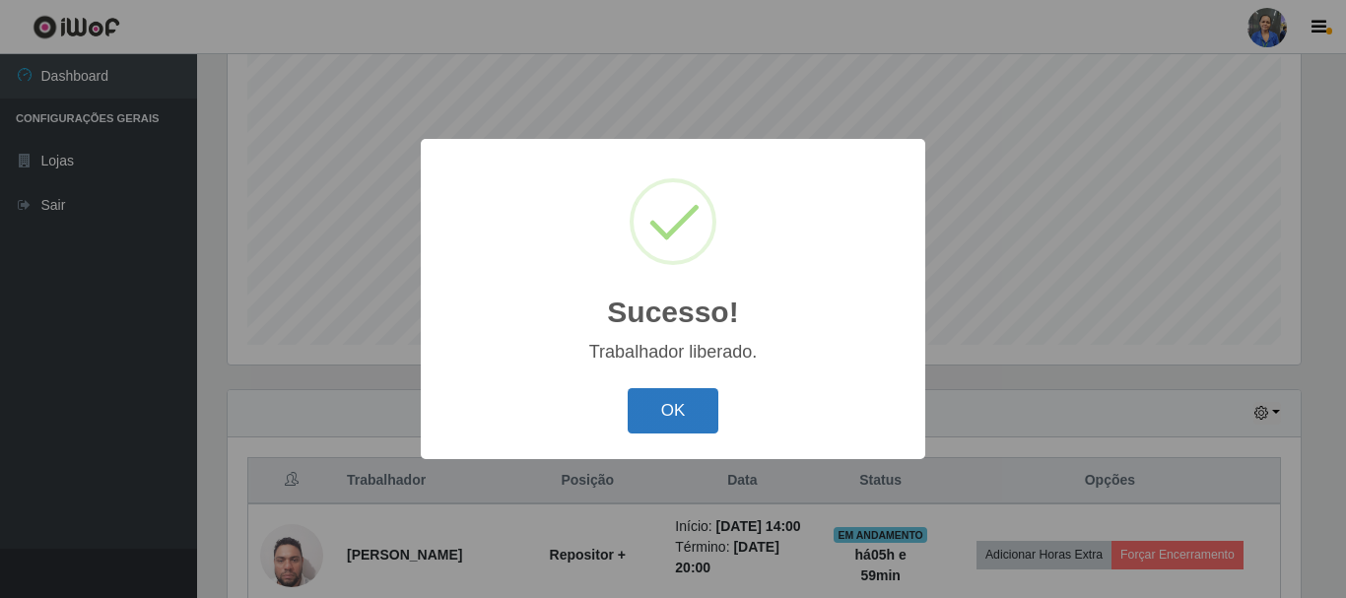
click at [680, 417] on button "OK" at bounding box center [674, 411] width 92 height 46
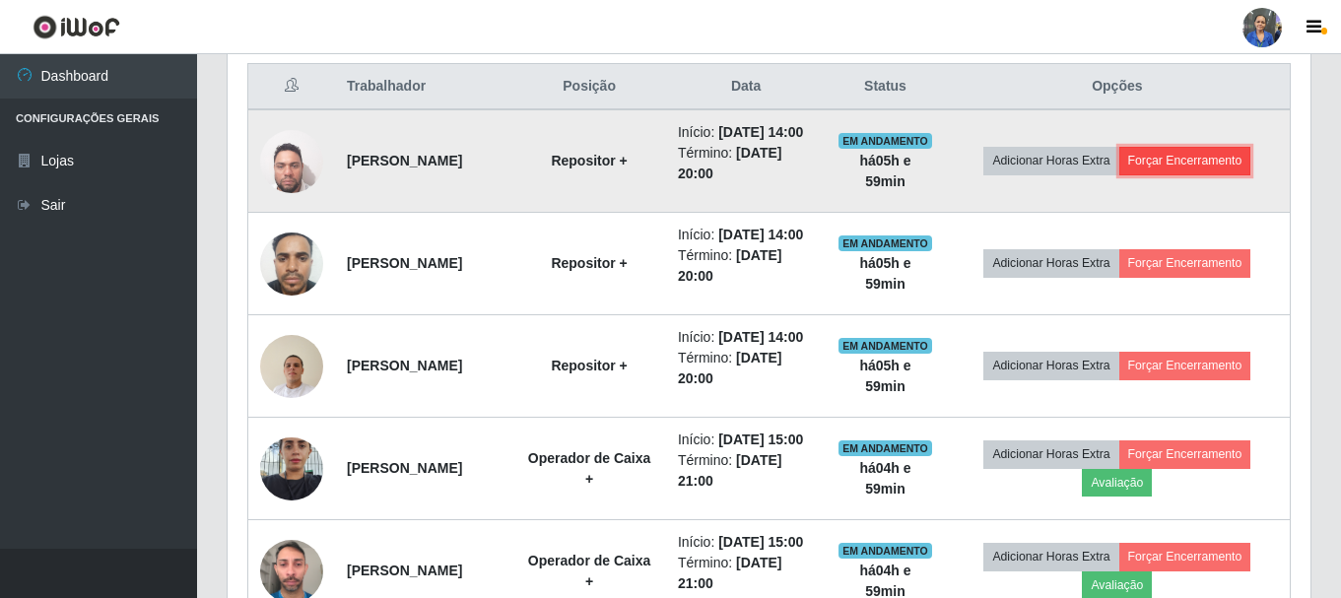
click at [1212, 161] on button "Forçar Encerramento" at bounding box center [1185, 161] width 132 height 28
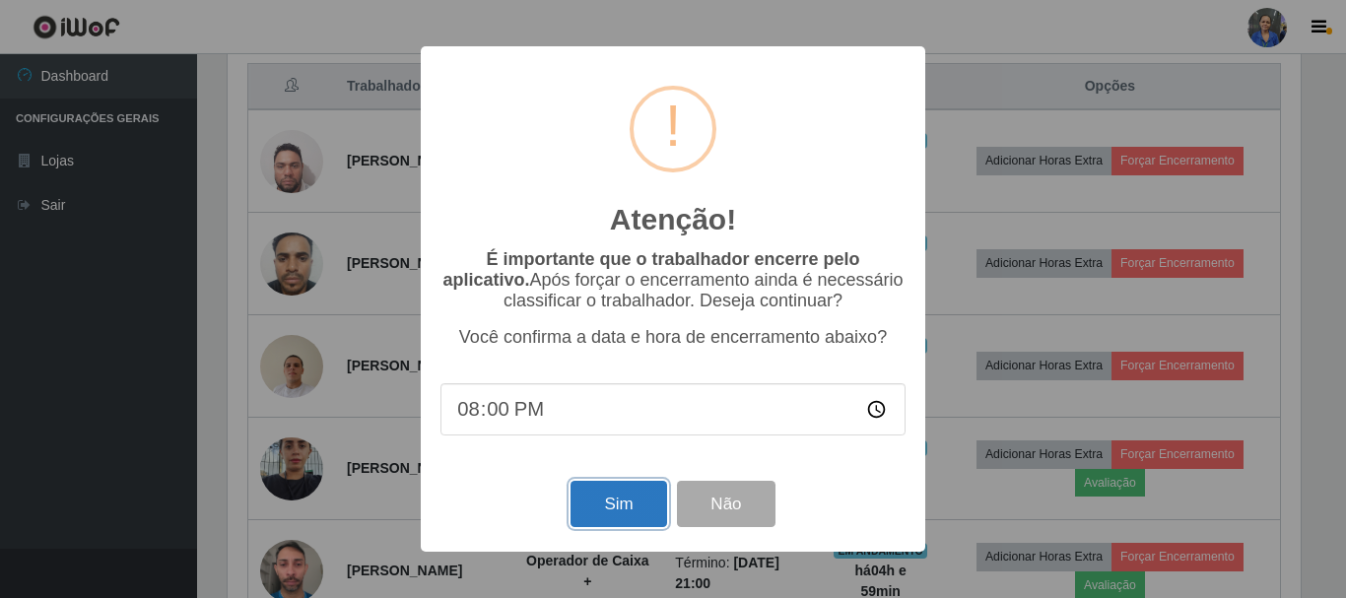
drag, startPoint x: 642, startPoint y: 512, endPoint x: 637, endPoint y: 503, distance: 10.1
click at [639, 507] on button "Sim" at bounding box center [618, 504] width 96 height 46
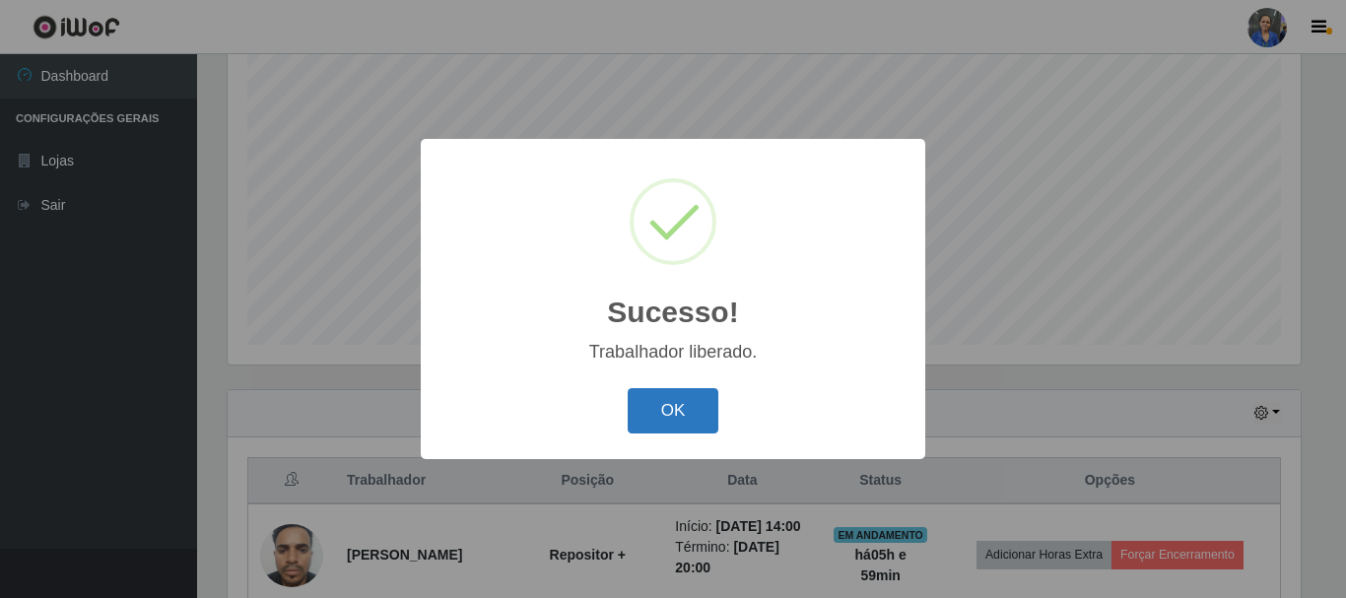
click at [666, 403] on button "OK" at bounding box center [674, 411] width 92 height 46
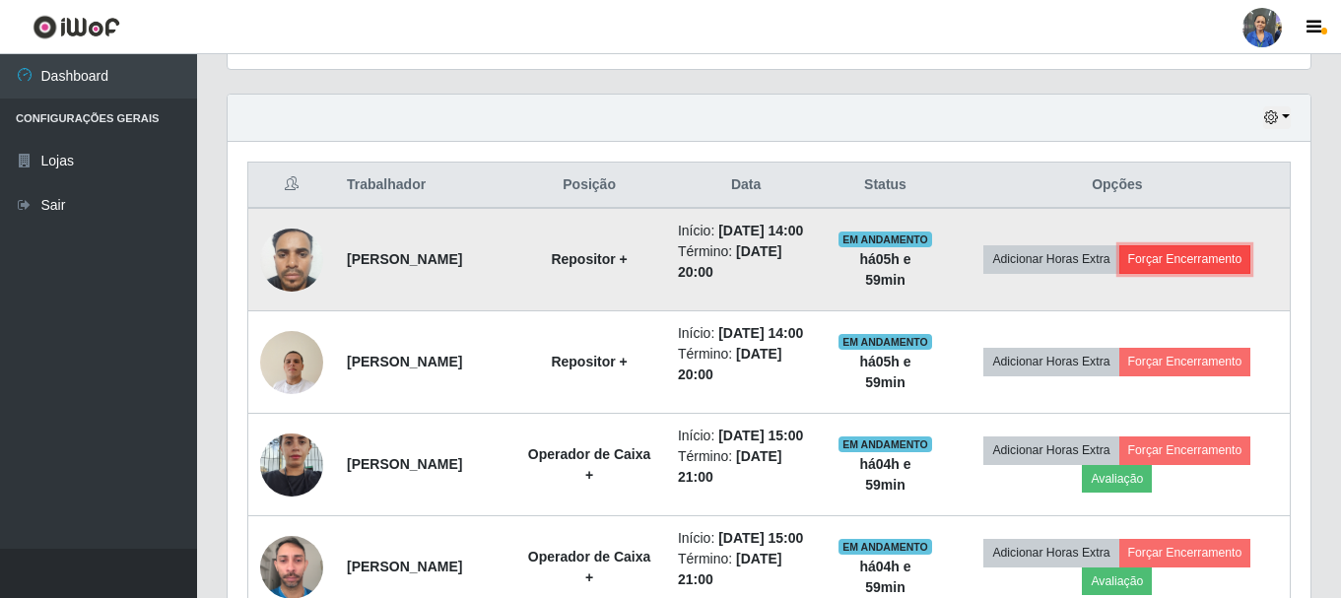
click at [1182, 272] on button "Forçar Encerramento" at bounding box center [1185, 259] width 132 height 28
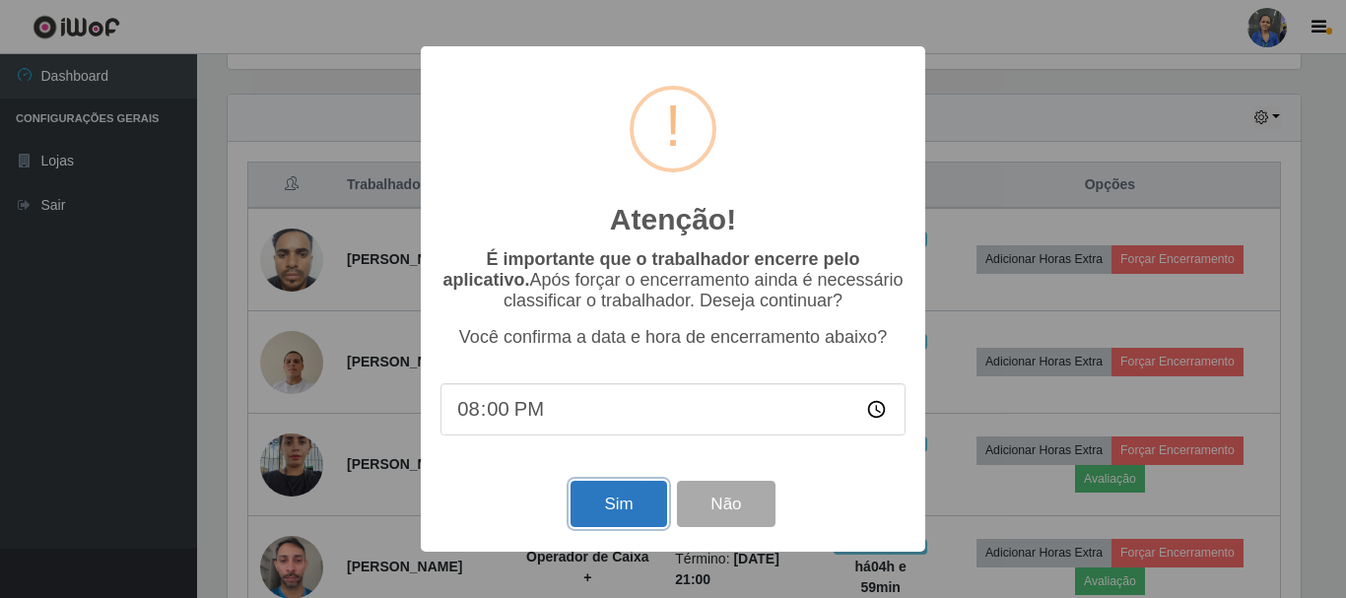
click at [601, 515] on button "Sim" at bounding box center [618, 504] width 96 height 46
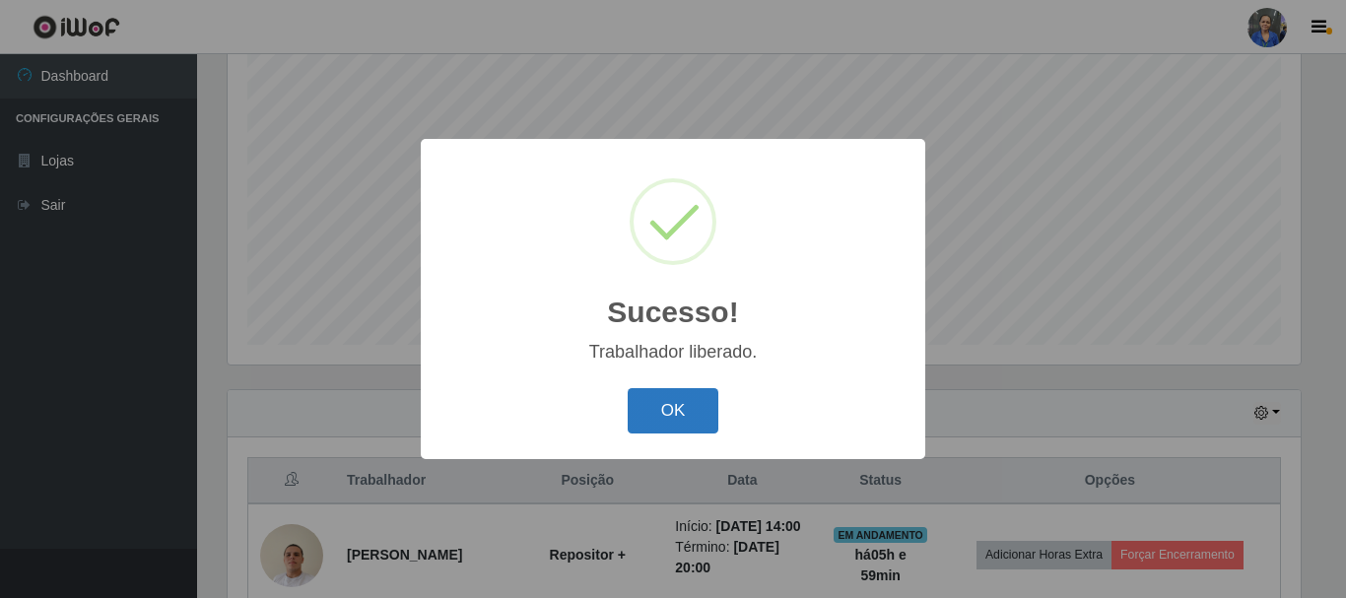
drag, startPoint x: 708, startPoint y: 404, endPoint x: 802, endPoint y: 394, distance: 94.1
click at [708, 405] on button "OK" at bounding box center [674, 411] width 92 height 46
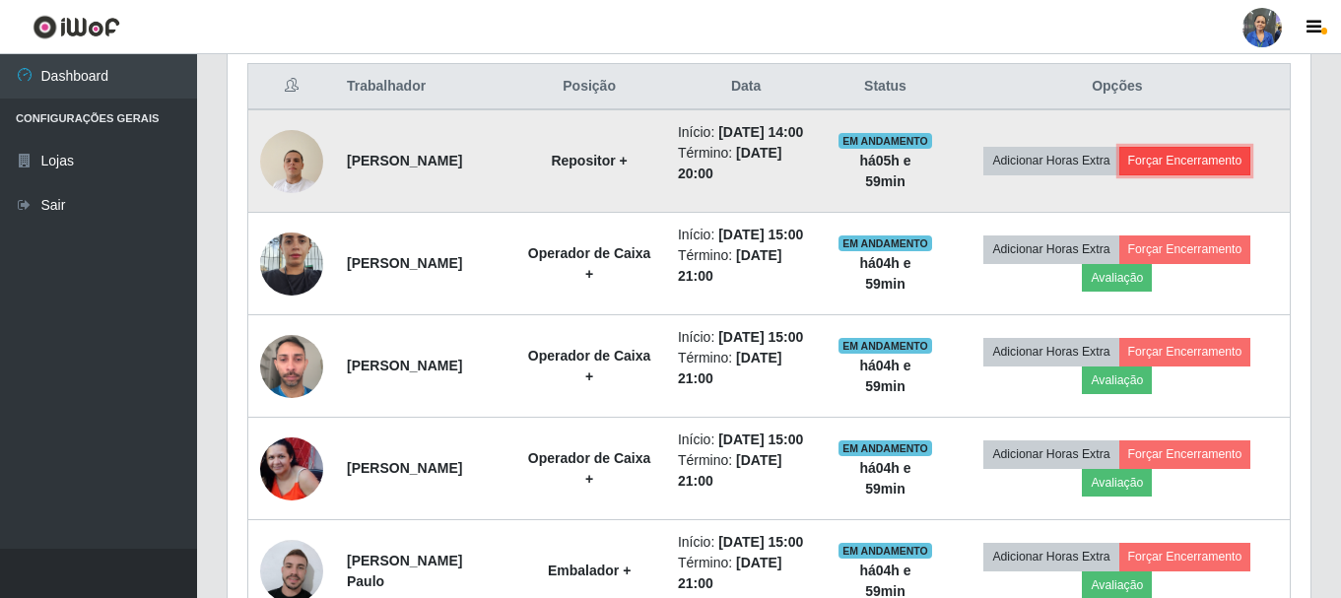
click at [1207, 167] on button "Forçar Encerramento" at bounding box center [1185, 161] width 132 height 28
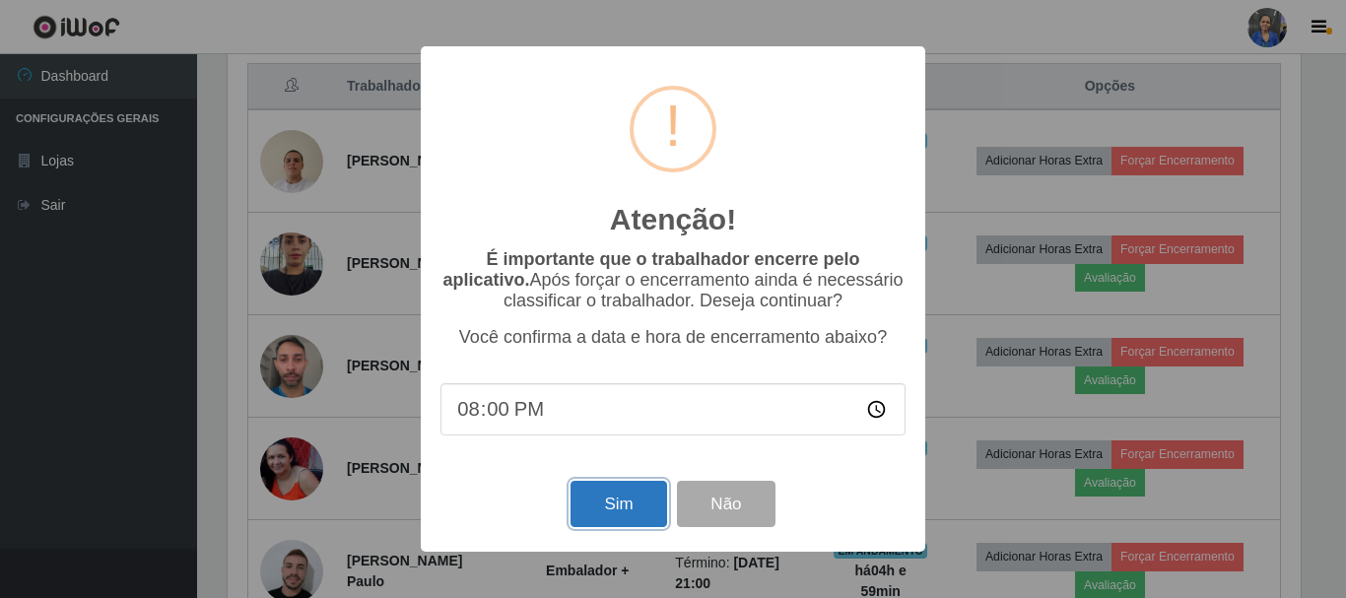
click at [637, 498] on button "Sim" at bounding box center [618, 504] width 96 height 46
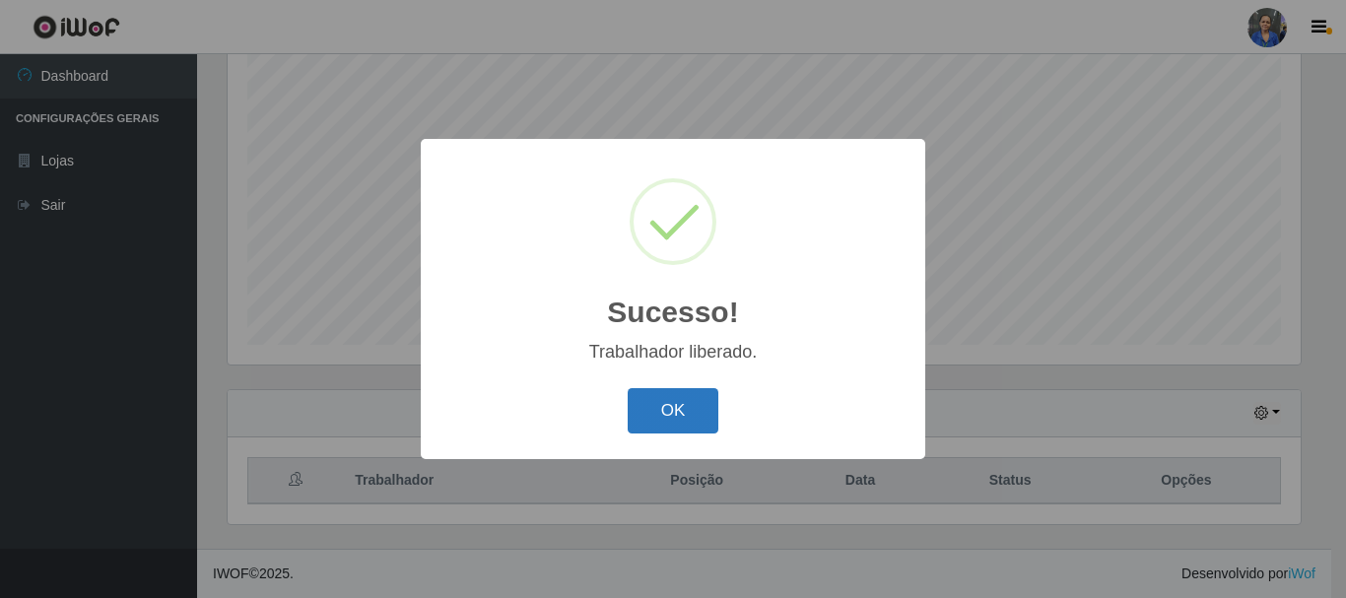
click at [707, 403] on button "OK" at bounding box center [674, 411] width 92 height 46
